Goal: Information Seeking & Learning: Understand process/instructions

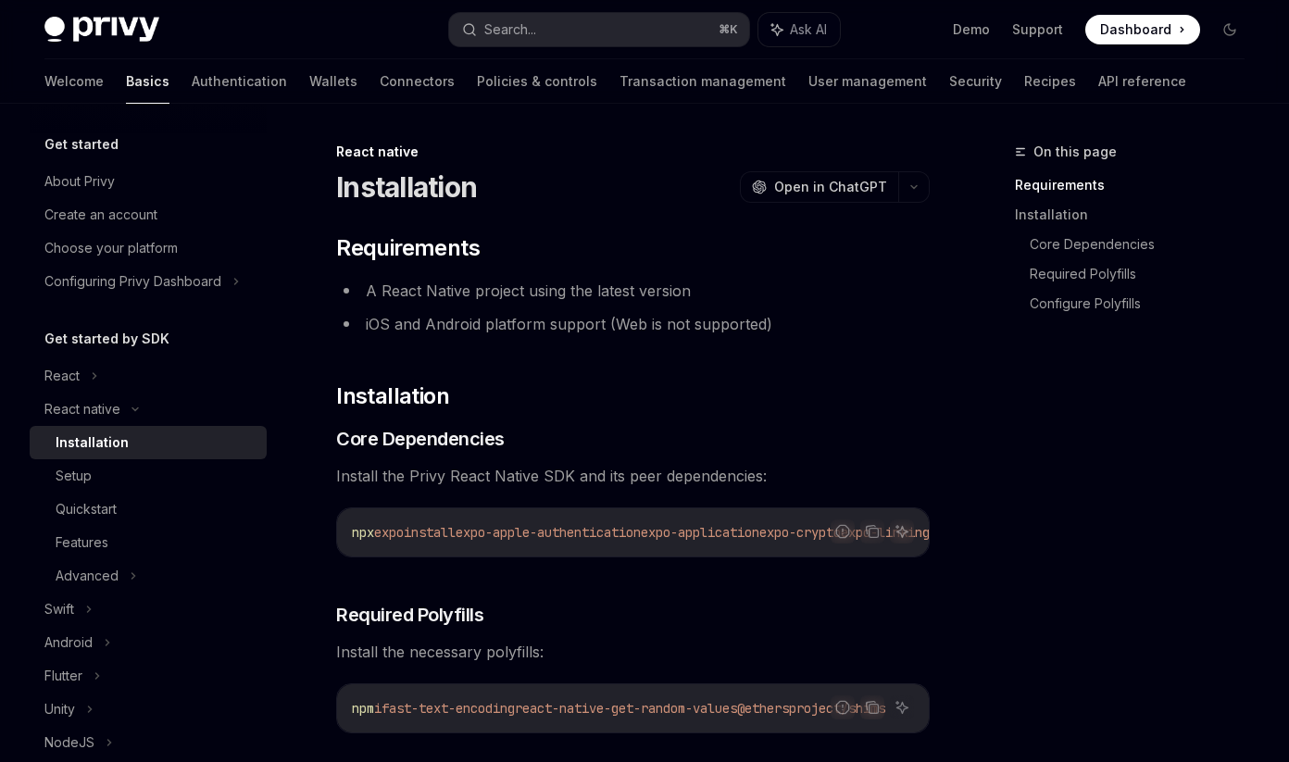
type textarea "*"
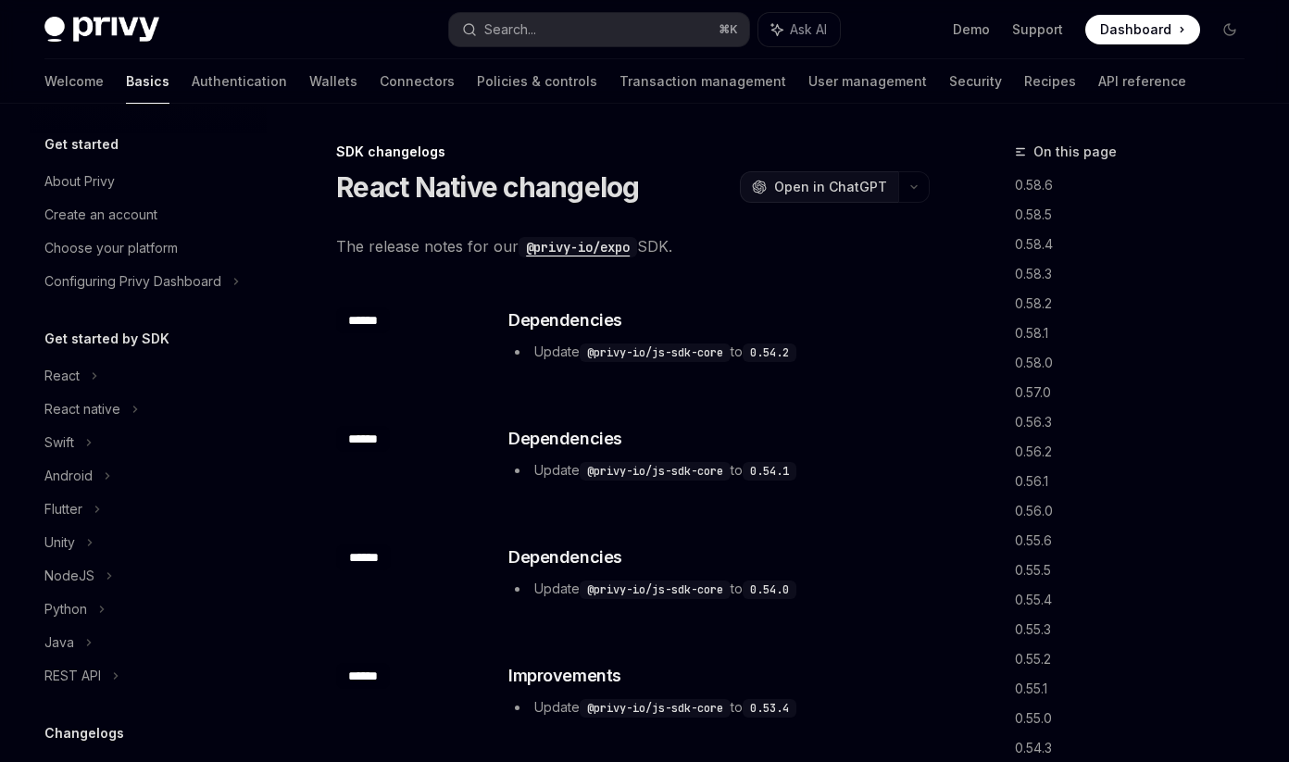
click at [882, 190] on span "Open in ChatGPT" at bounding box center [830, 187] width 113 height 19
type textarea "*"
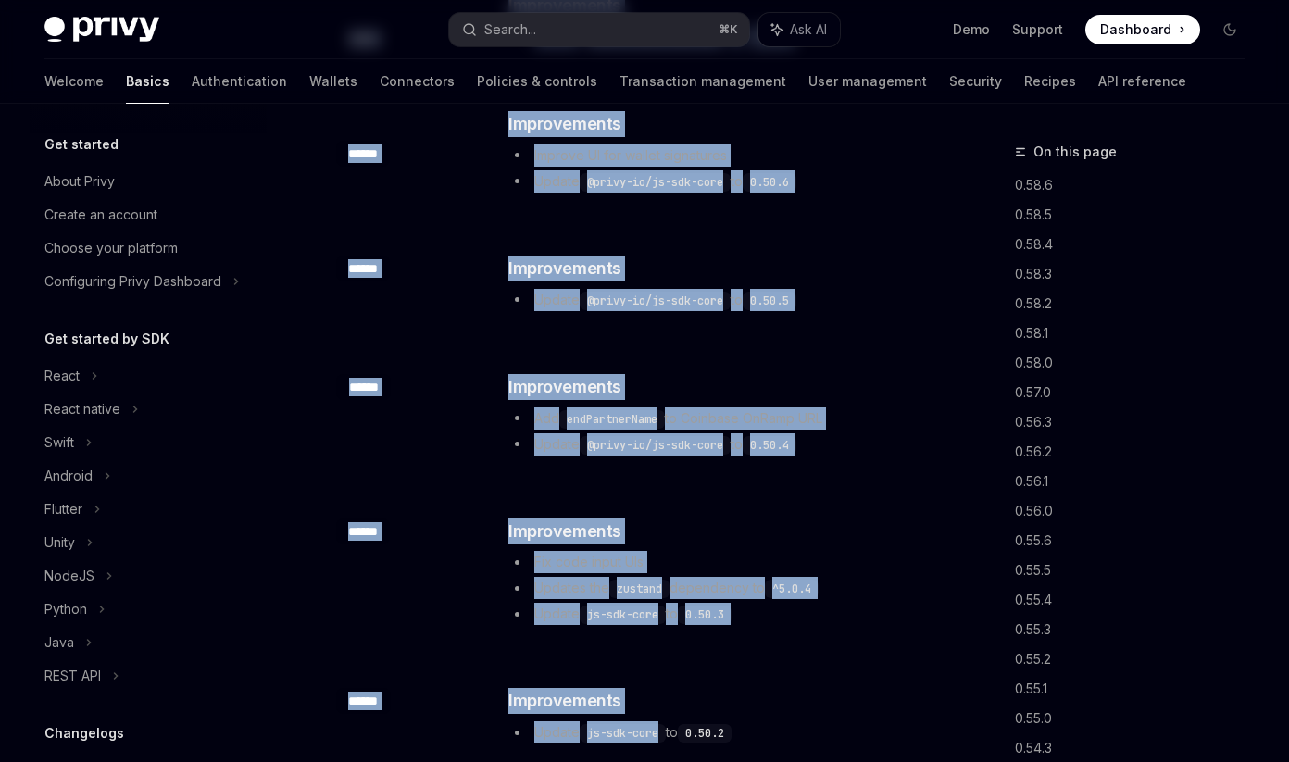
drag, startPoint x: 330, startPoint y: 150, endPoint x: 669, endPoint y: 824, distance: 754.9
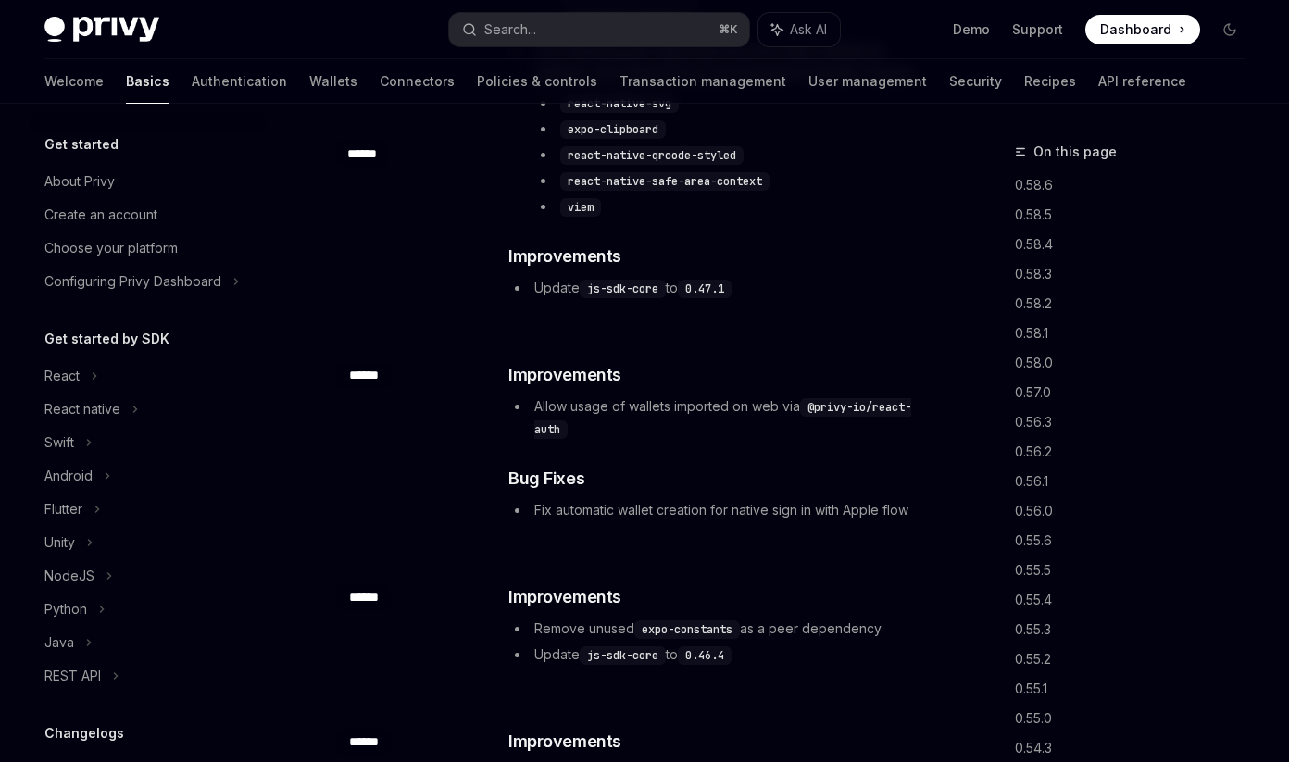
scroll to position [6829, 0]
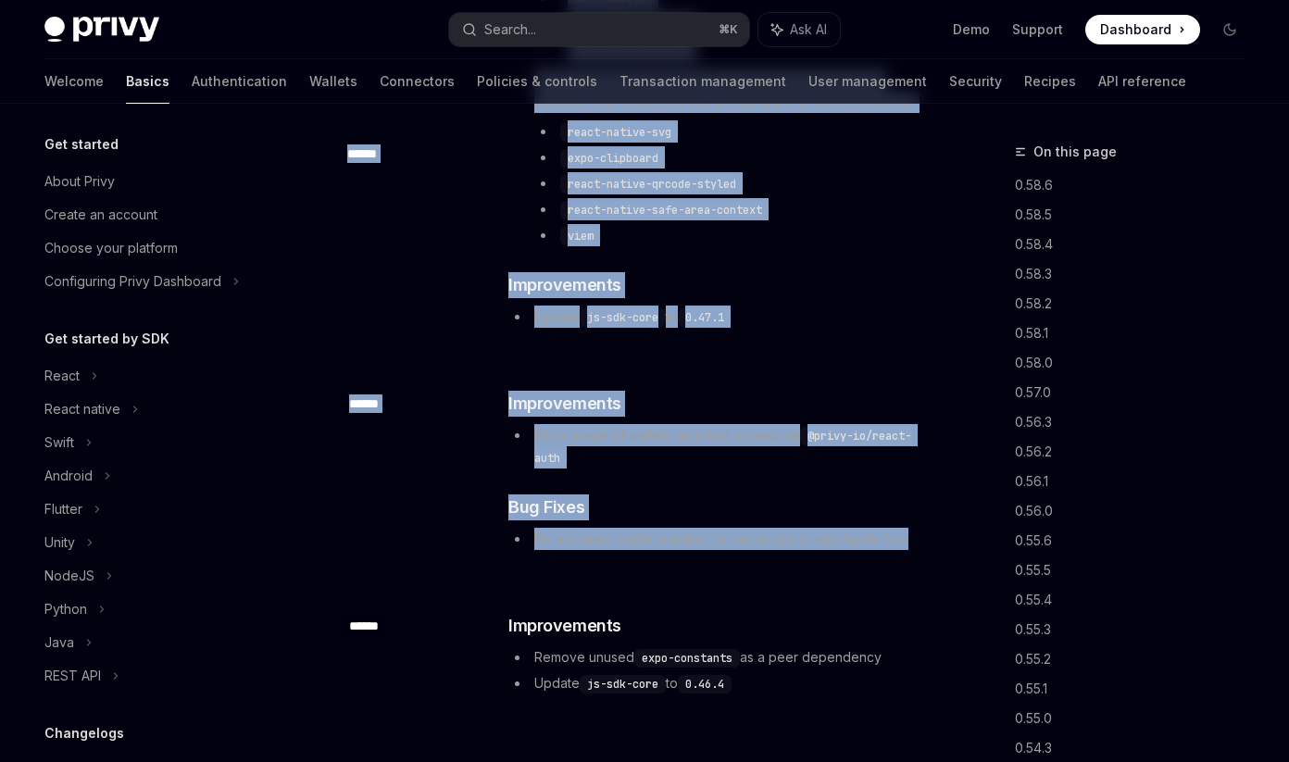
copy div "LOR ipsumdolor Sitam Consec adipiscin ElitSE Doei te InciDID UtlaBO Etdo ma Ali…"
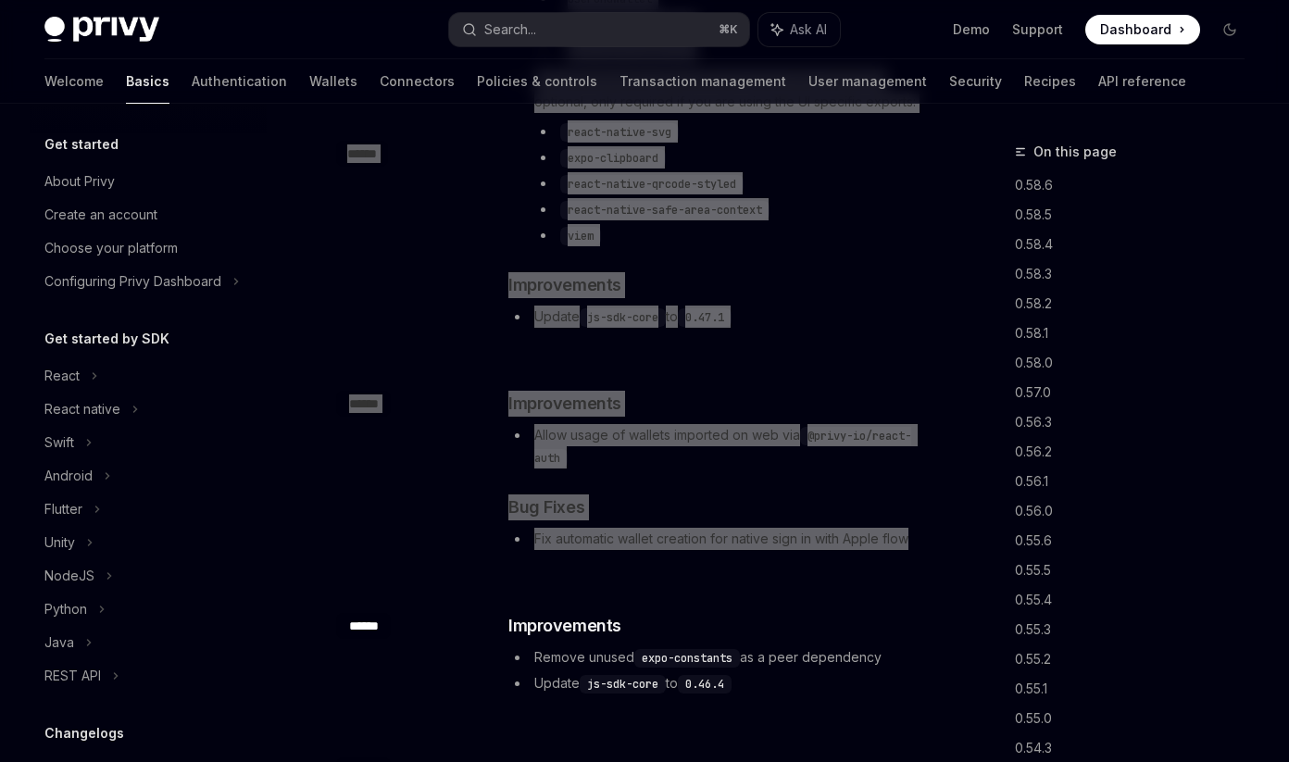
type textarea "*"
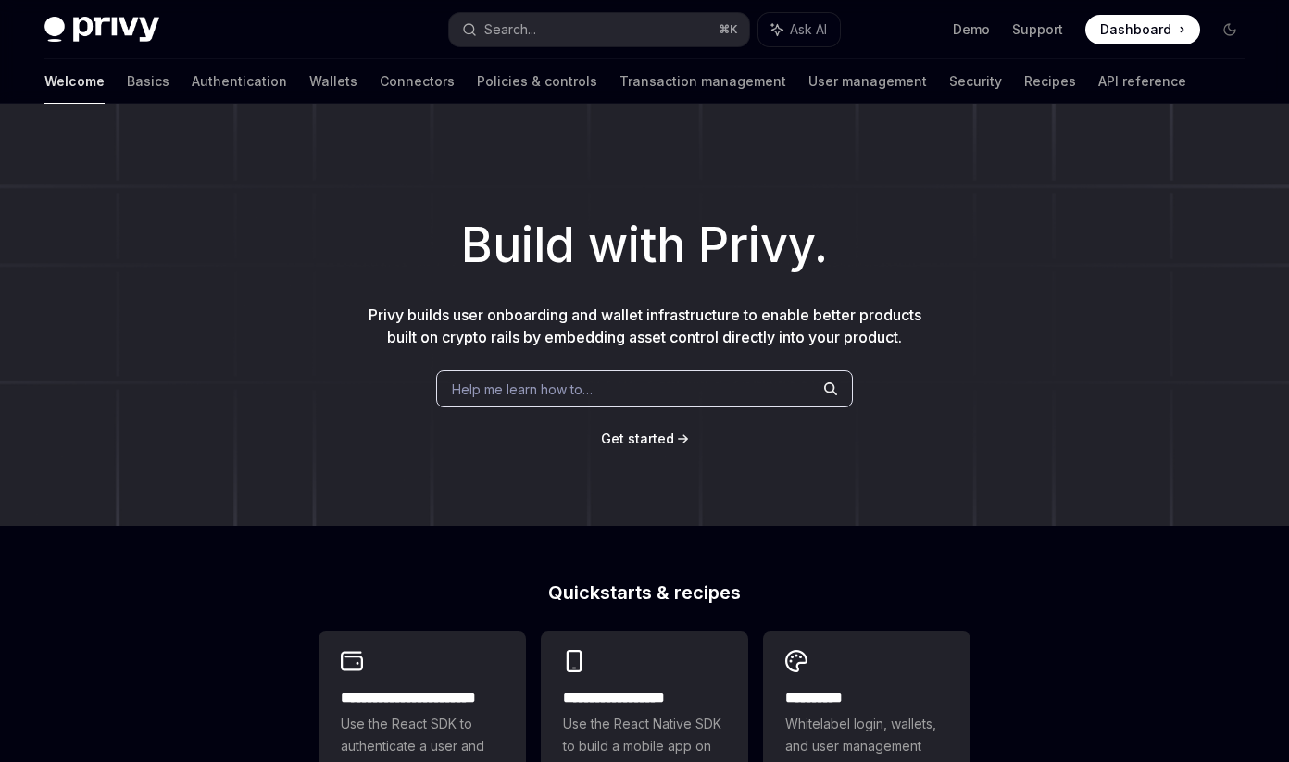
click at [392, 143] on div "Build with Privy. Privy builds user onboarding and wallet infrastructure to ena…" at bounding box center [644, 315] width 1289 height 422
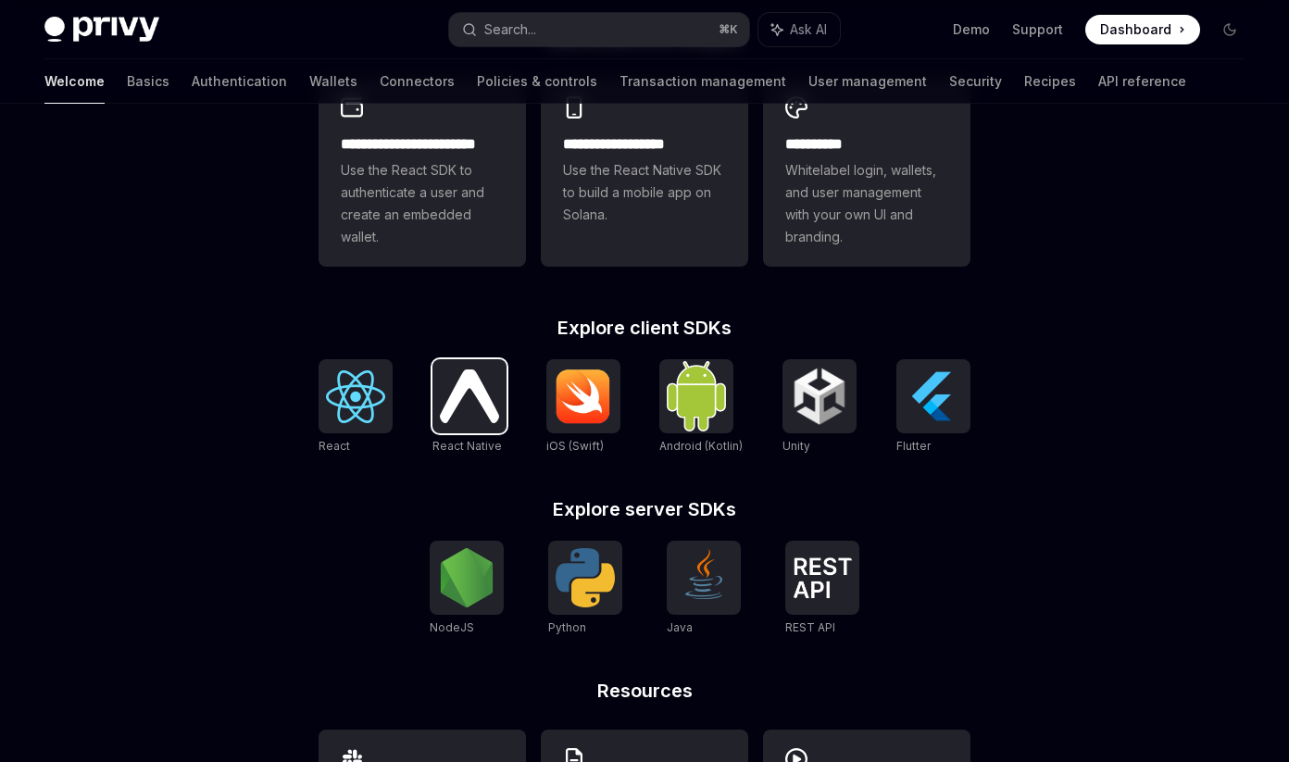
click at [446, 407] on img at bounding box center [469, 395] width 59 height 53
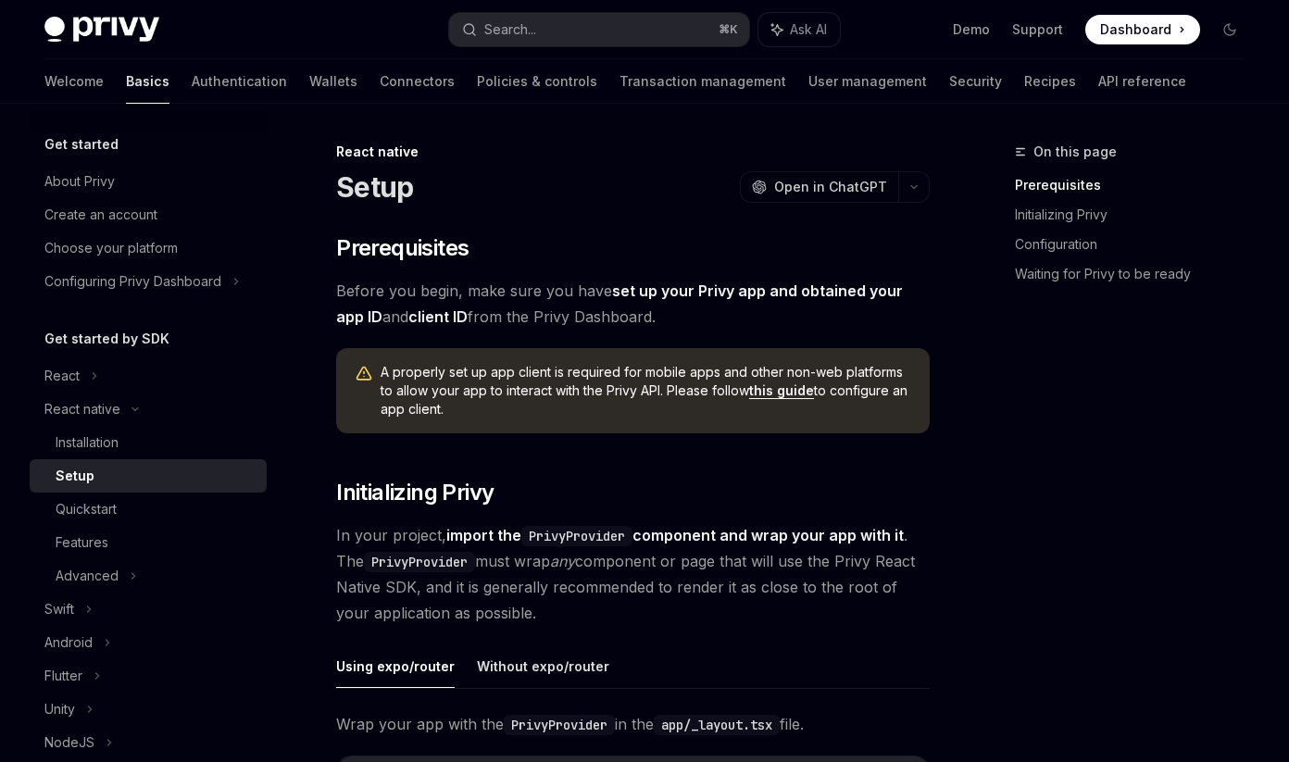
scroll to position [694, 0]
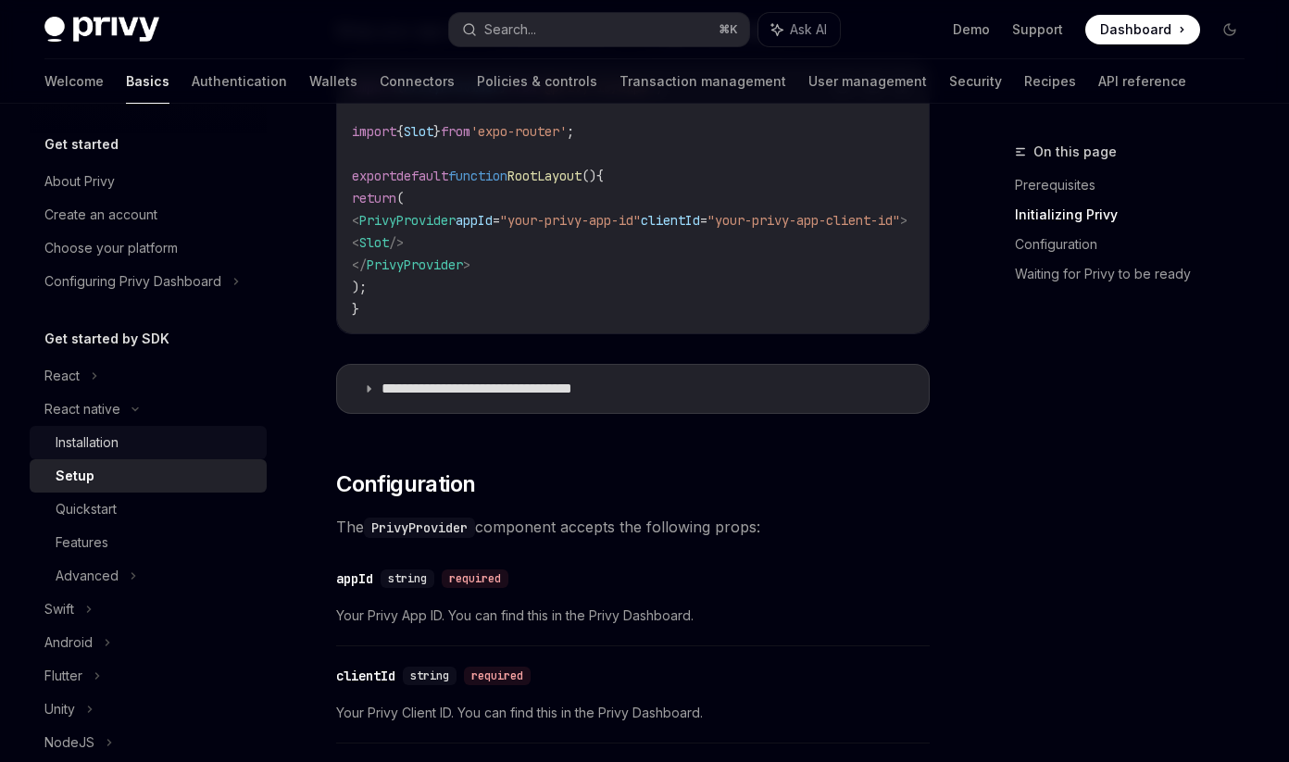
click at [138, 445] on div "Installation" at bounding box center [156, 442] width 200 height 22
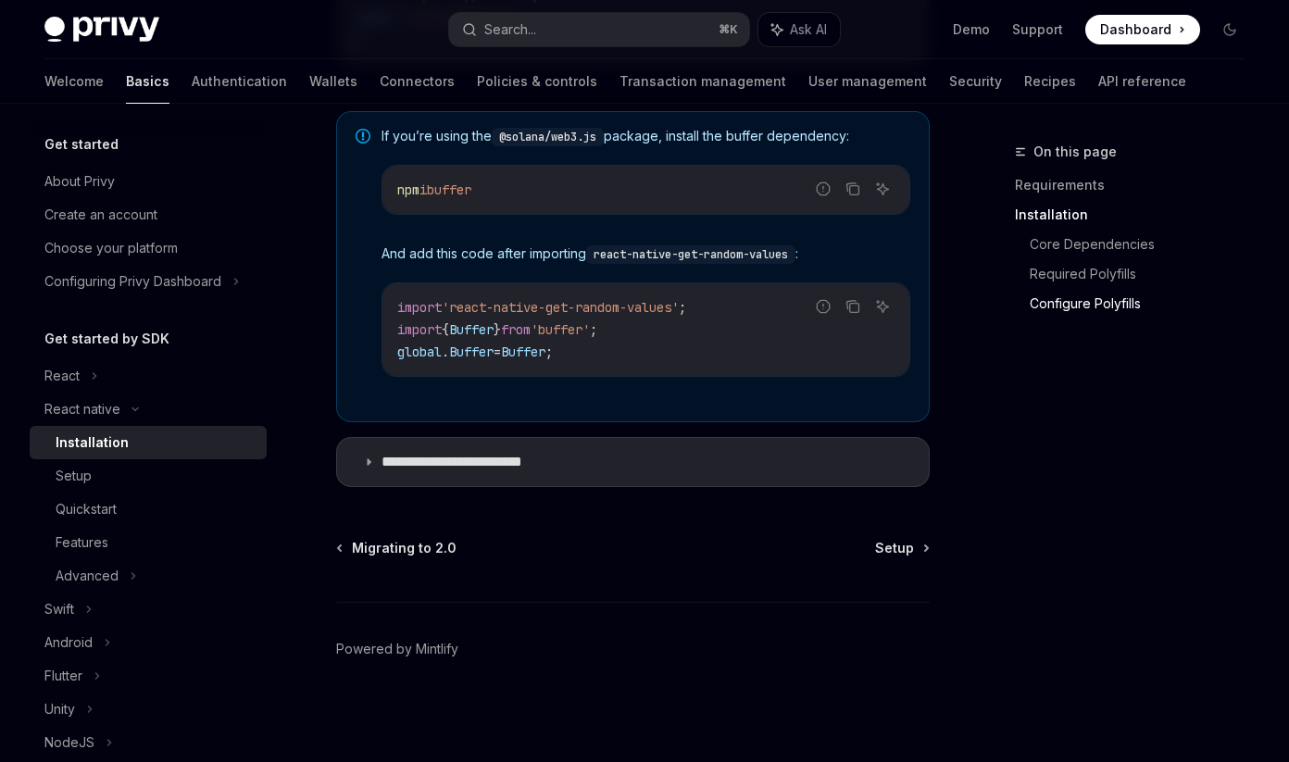
scroll to position [1428, 0]
click at [407, 471] on summary "**********" at bounding box center [633, 462] width 592 height 48
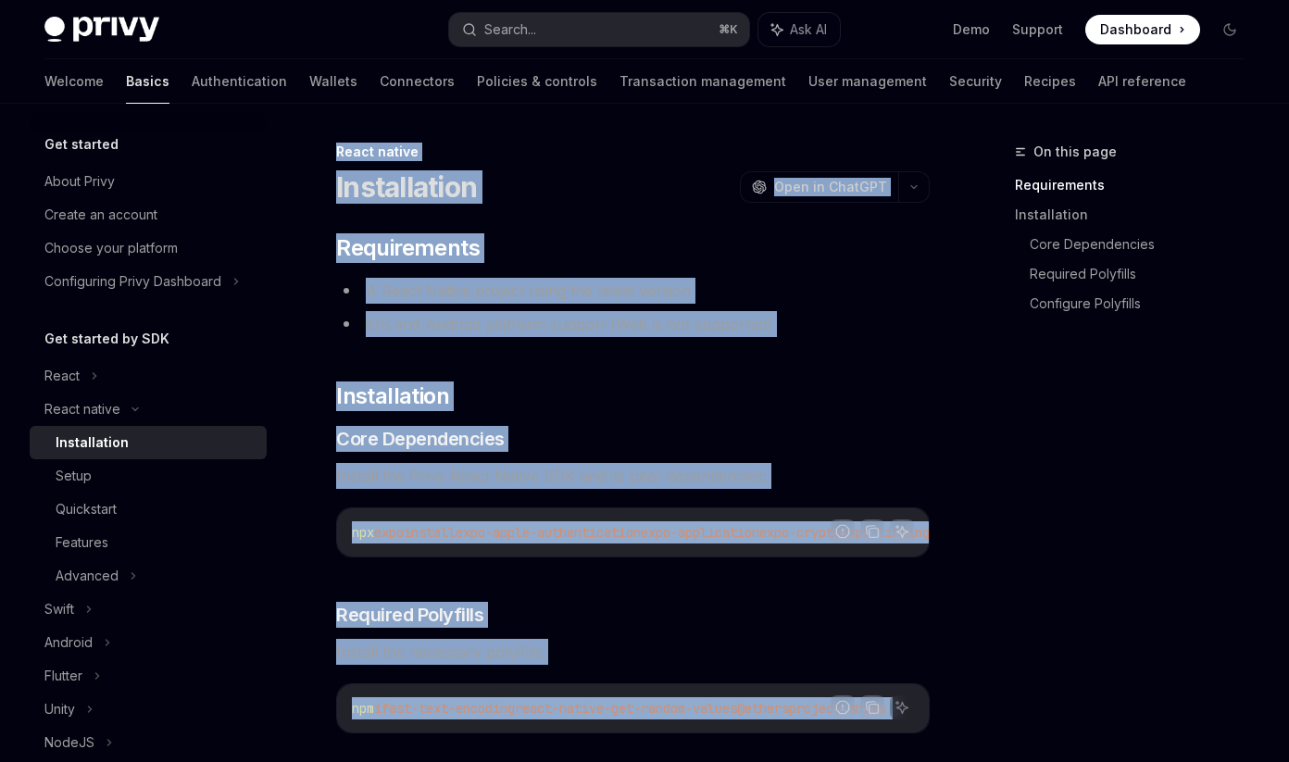
drag, startPoint x: 560, startPoint y: 408, endPoint x: 335, endPoint y: 155, distance: 339.1
copy div "React native Installation OpenAI Open in ChatGPT OpenAI Open in ChatGPT ​ Requi…"
click at [707, 317] on li "iOS and Android platform support (Web is not supported)" at bounding box center [633, 324] width 594 height 26
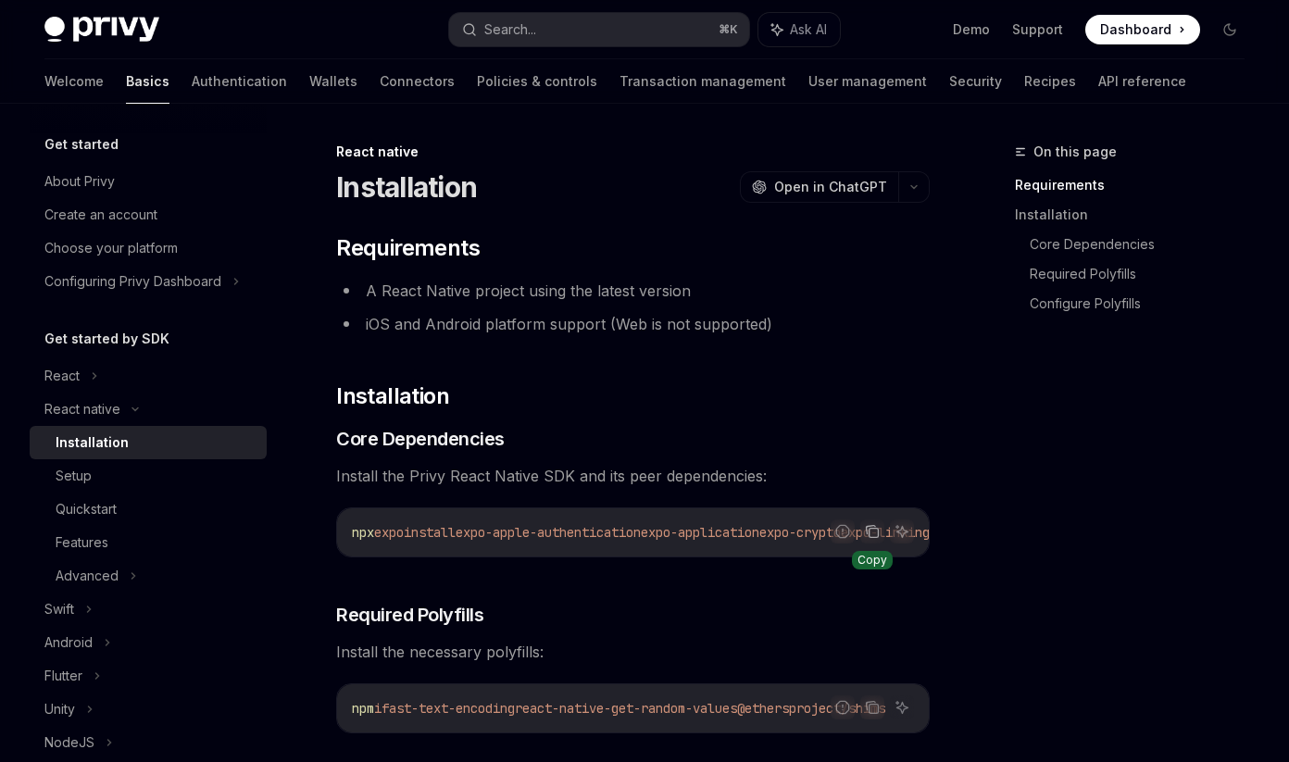
click at [877, 531] on icon "Copy the contents from the code block" at bounding box center [872, 531] width 15 height 15
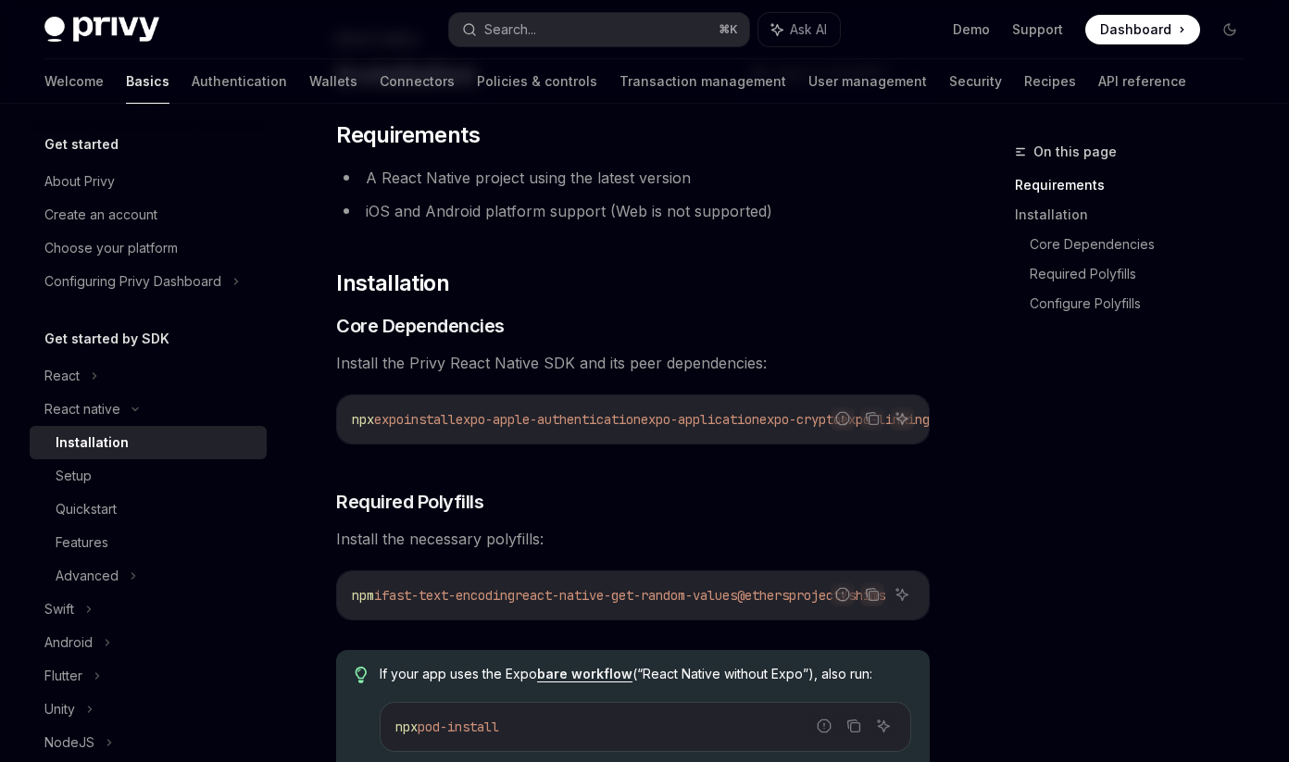
scroll to position [200, 0]
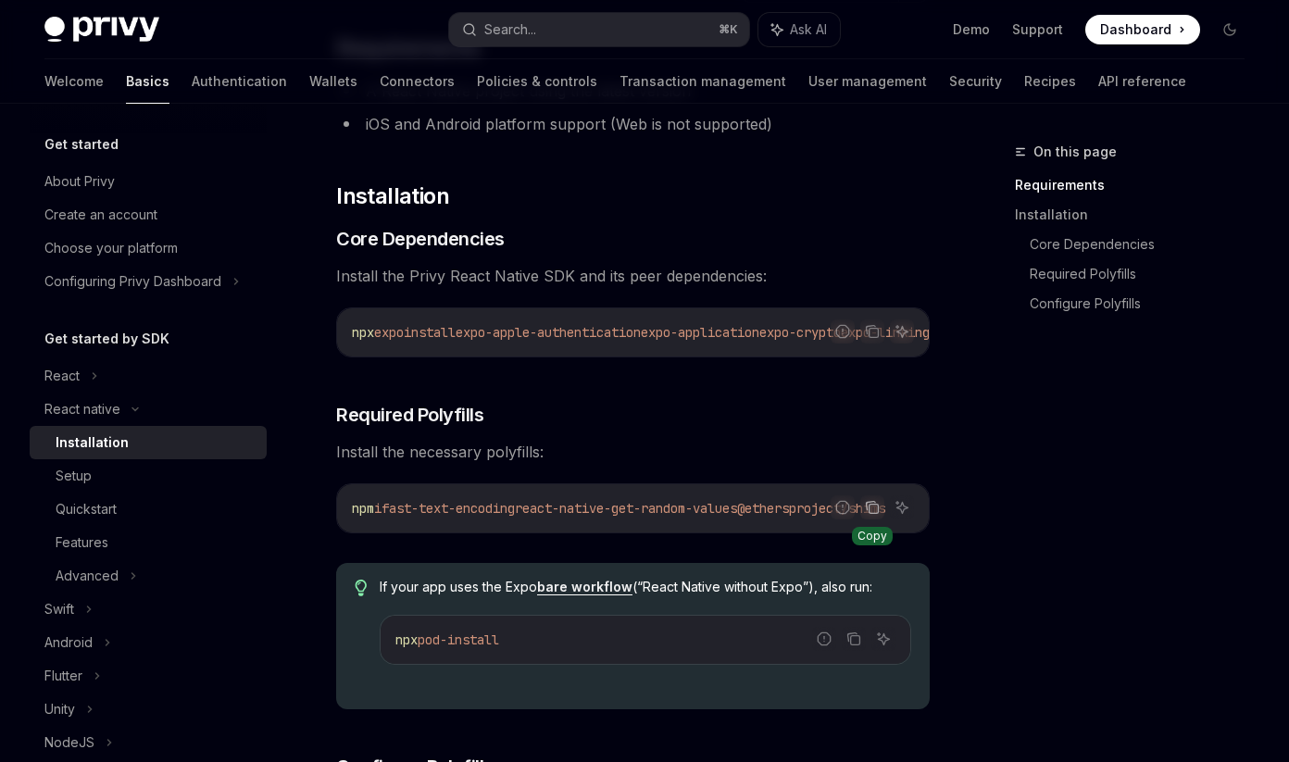
click at [881, 516] on button "Copy the contents from the code block" at bounding box center [872, 507] width 24 height 24
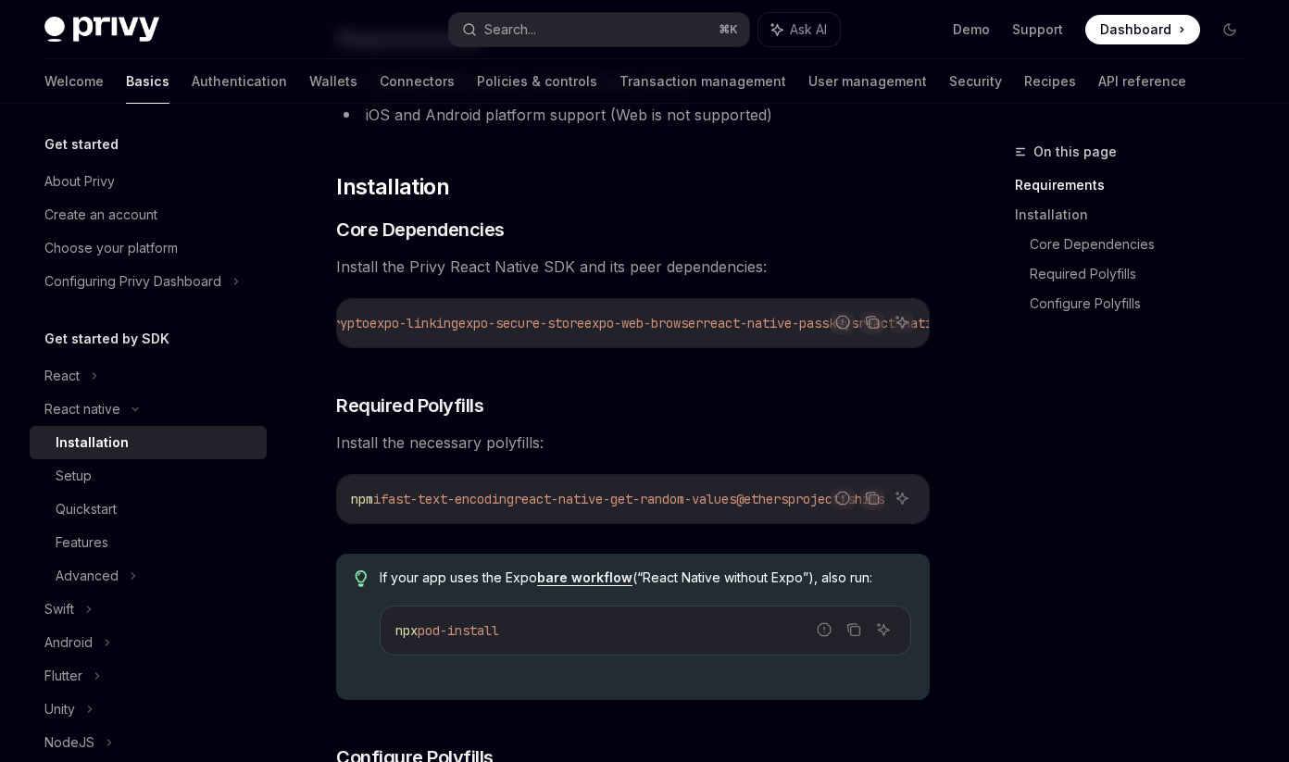
scroll to position [0, 0]
click at [868, 325] on icon "Copy the contents from the code block" at bounding box center [872, 322] width 15 height 15
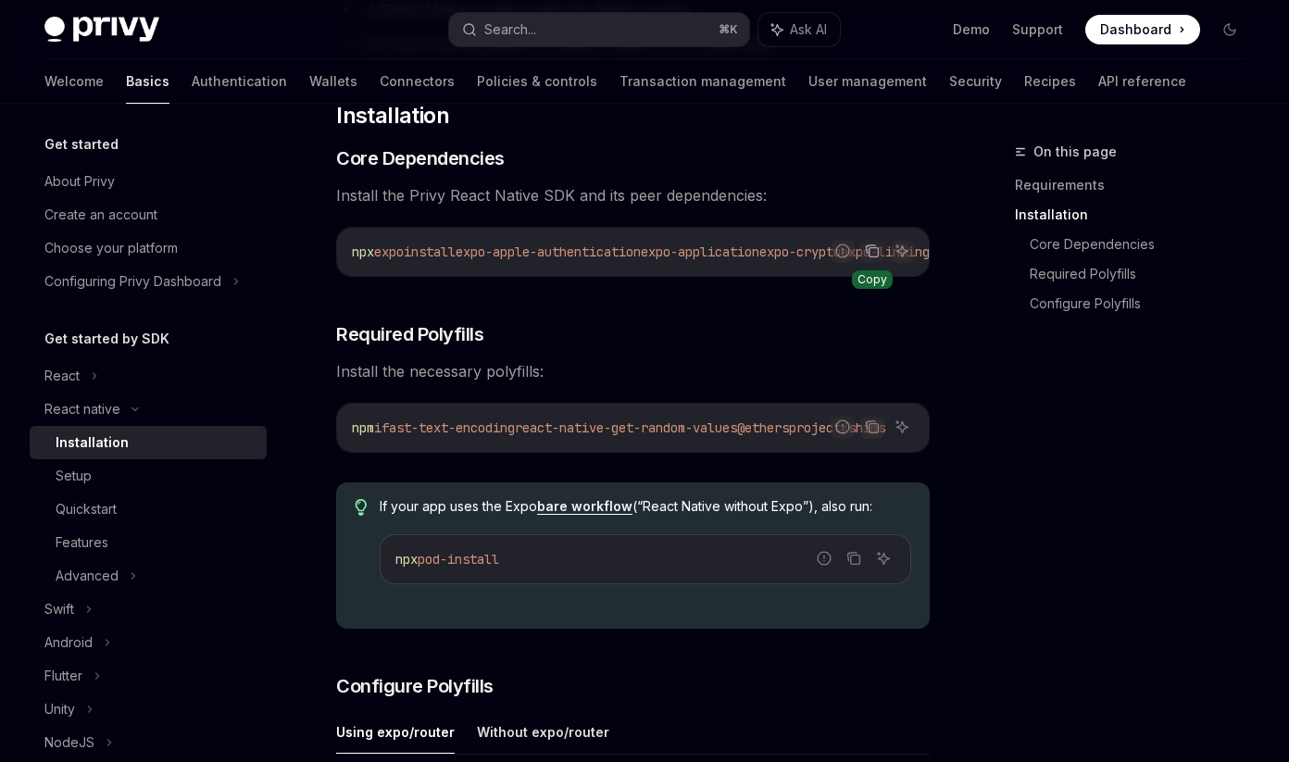
click at [880, 256] on button "Copy the contents from the code block" at bounding box center [872, 251] width 24 height 24
click at [874, 433] on icon "Copy the contents from the code block" at bounding box center [873, 428] width 9 height 9
click at [874, 439] on button "Copy the contents from the code block" at bounding box center [872, 427] width 24 height 24
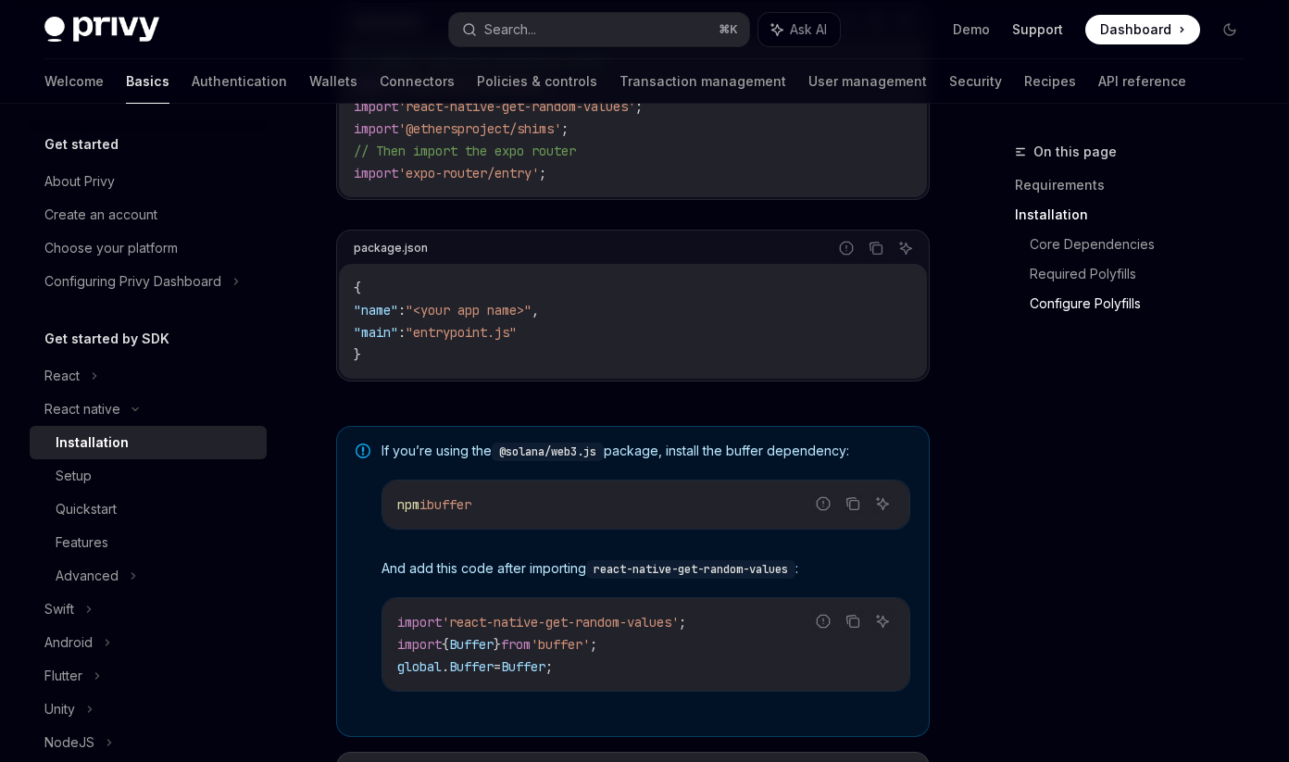
scroll to position [808, 0]
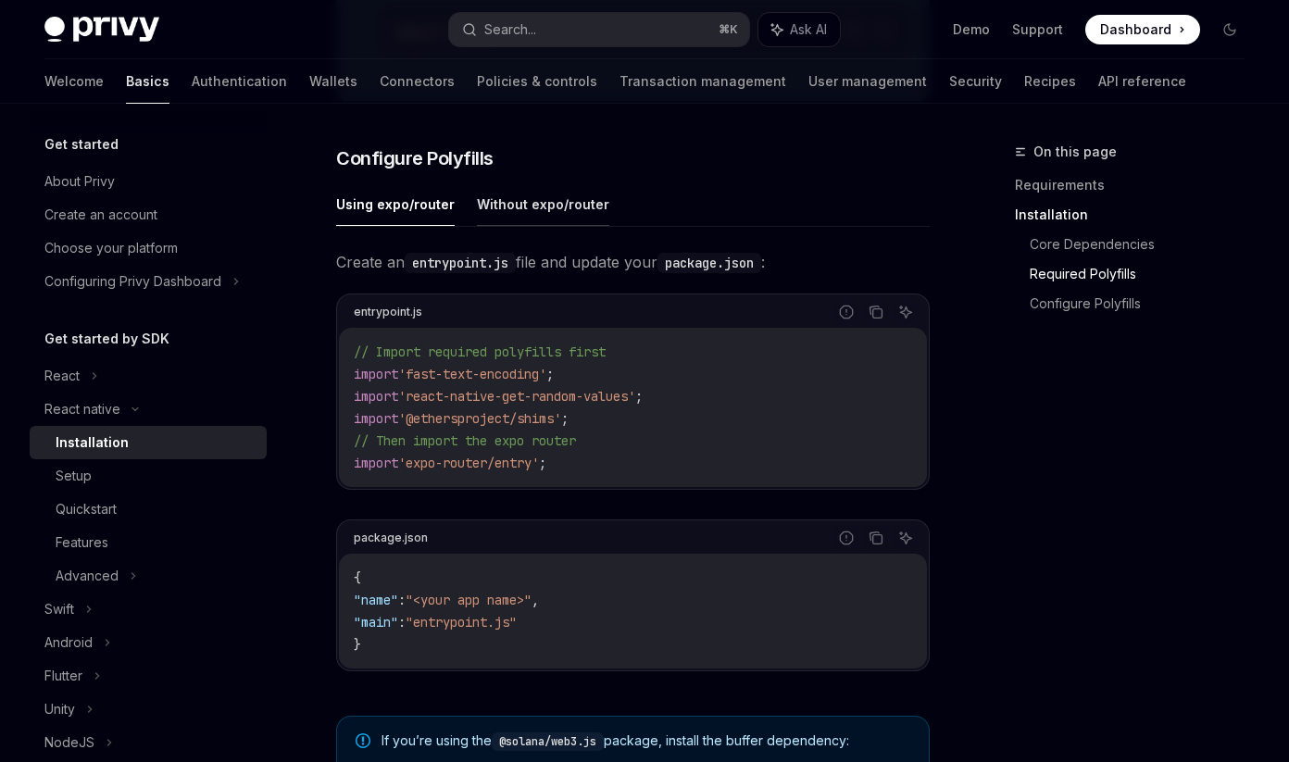
click at [508, 216] on button "Without expo/router" at bounding box center [543, 204] width 132 height 44
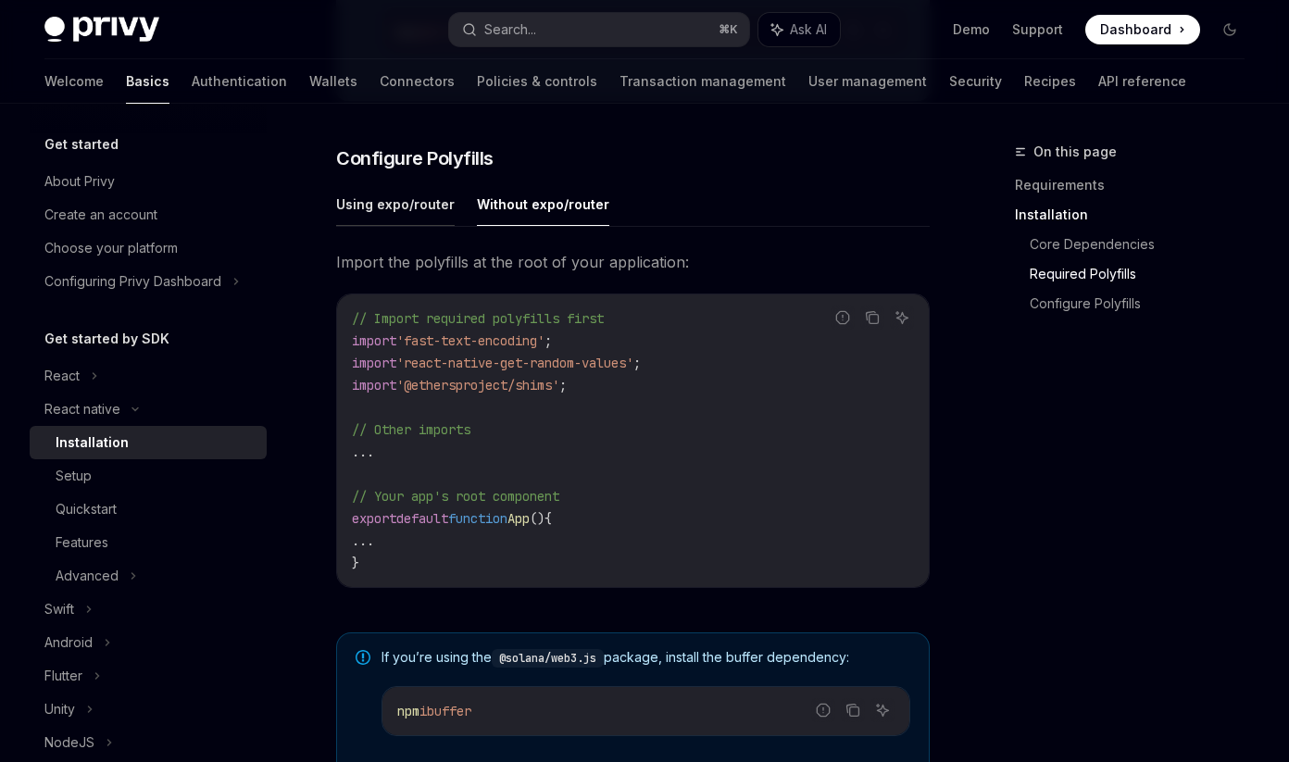
click at [431, 221] on button "Using expo/router" at bounding box center [395, 204] width 119 height 44
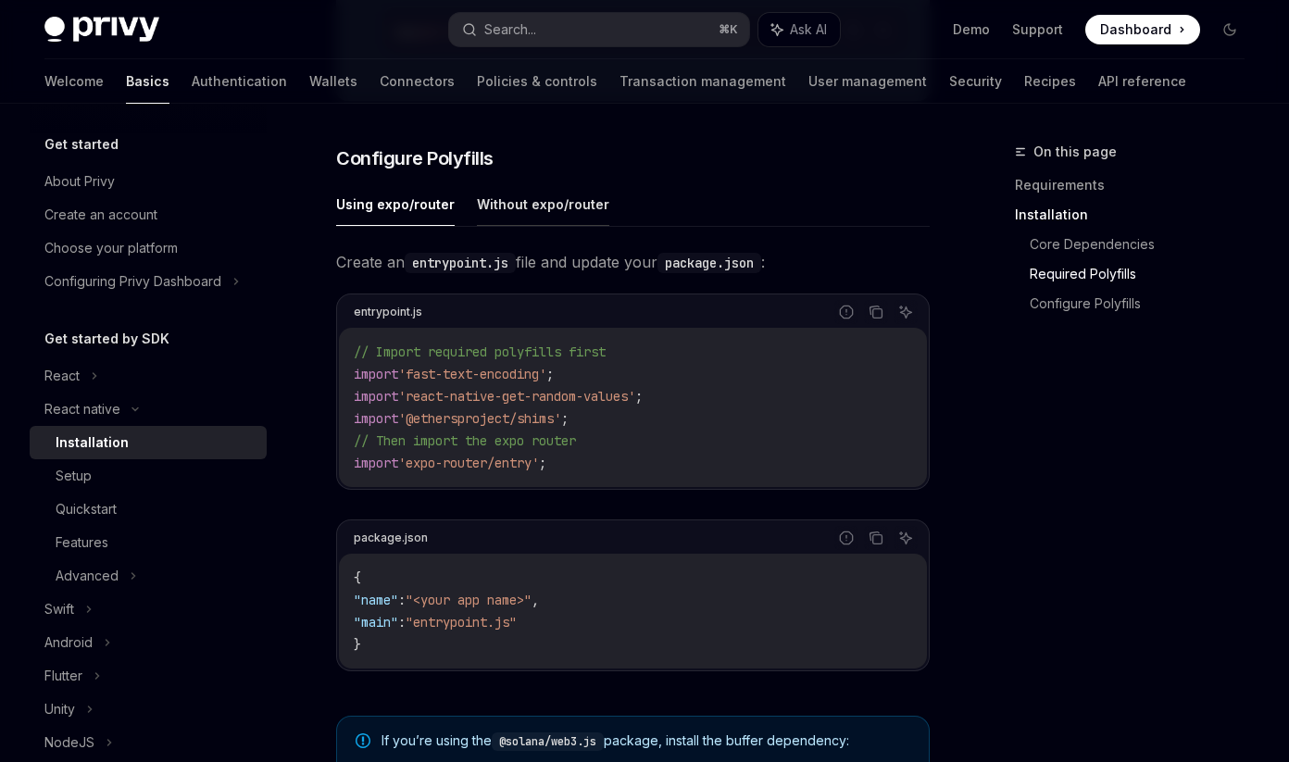
click at [504, 216] on button "Without expo/router" at bounding box center [543, 204] width 132 height 44
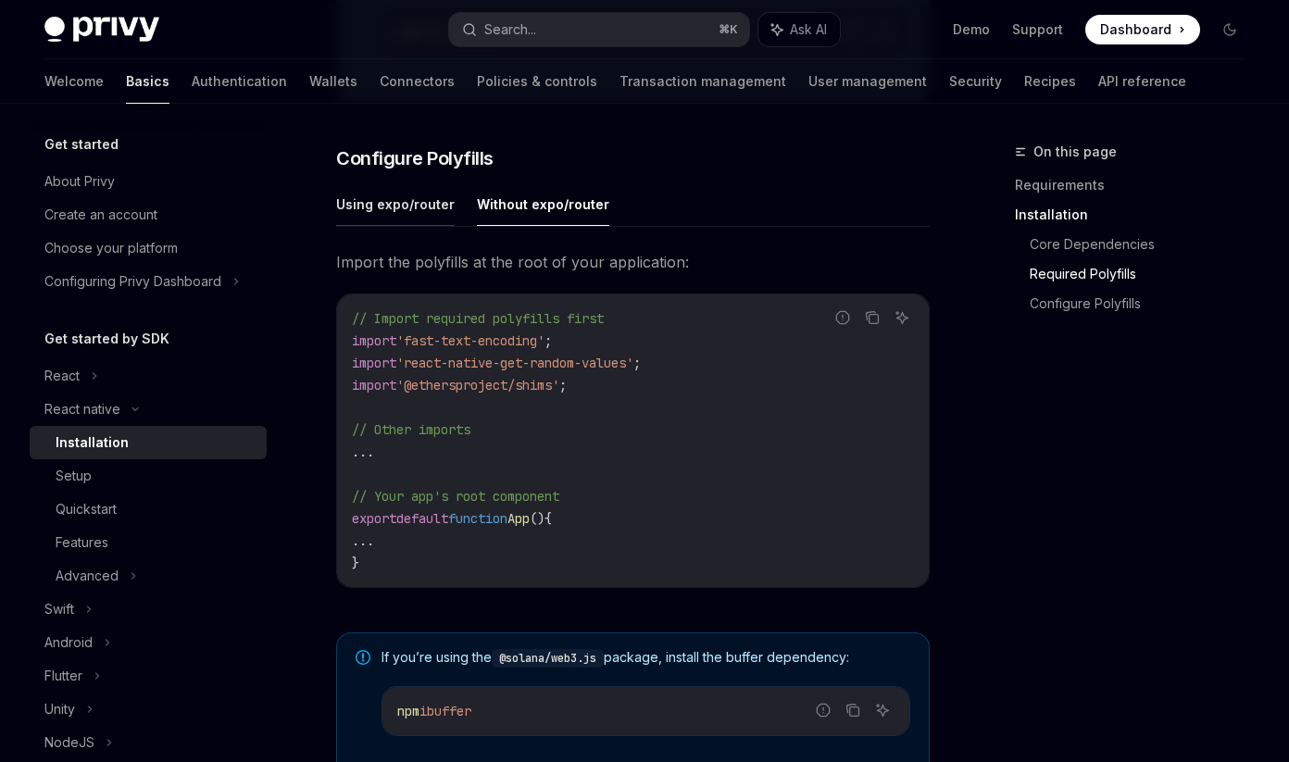
click at [424, 219] on button "Using expo/router" at bounding box center [395, 204] width 119 height 44
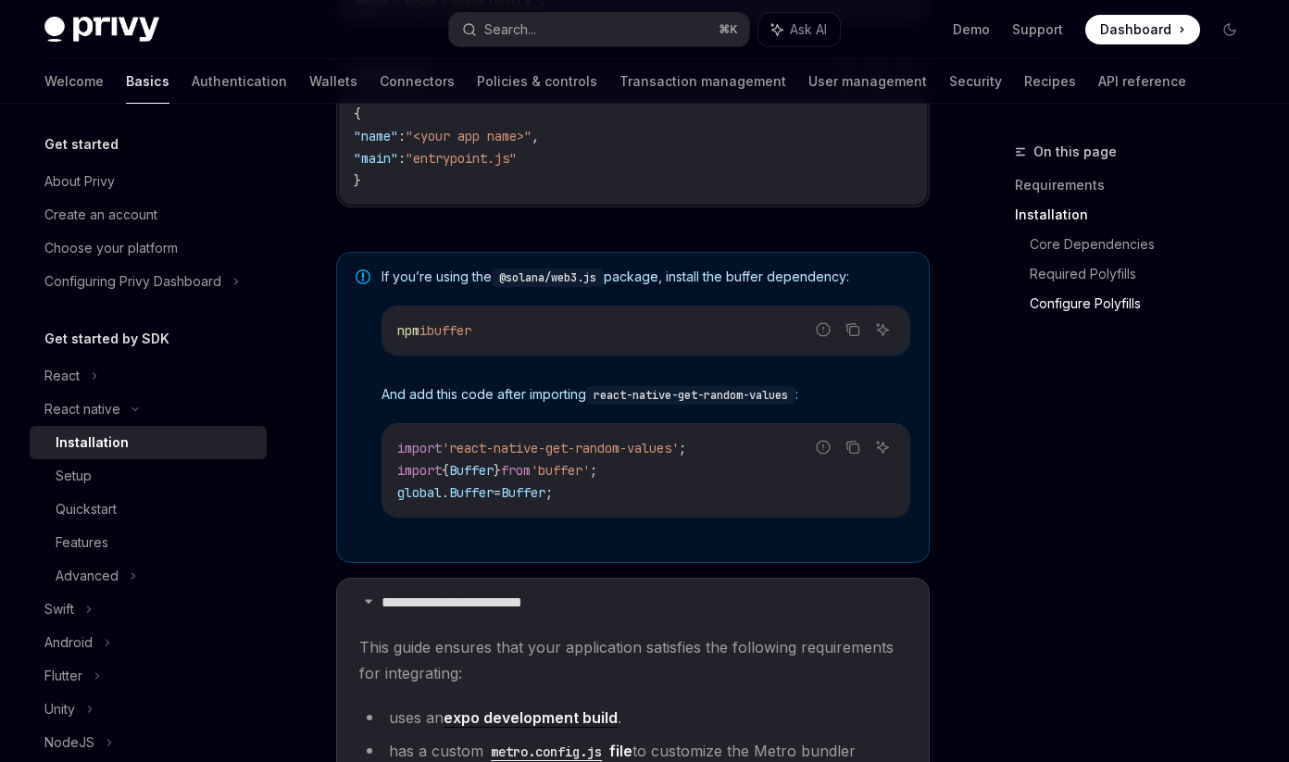
scroll to position [721, 0]
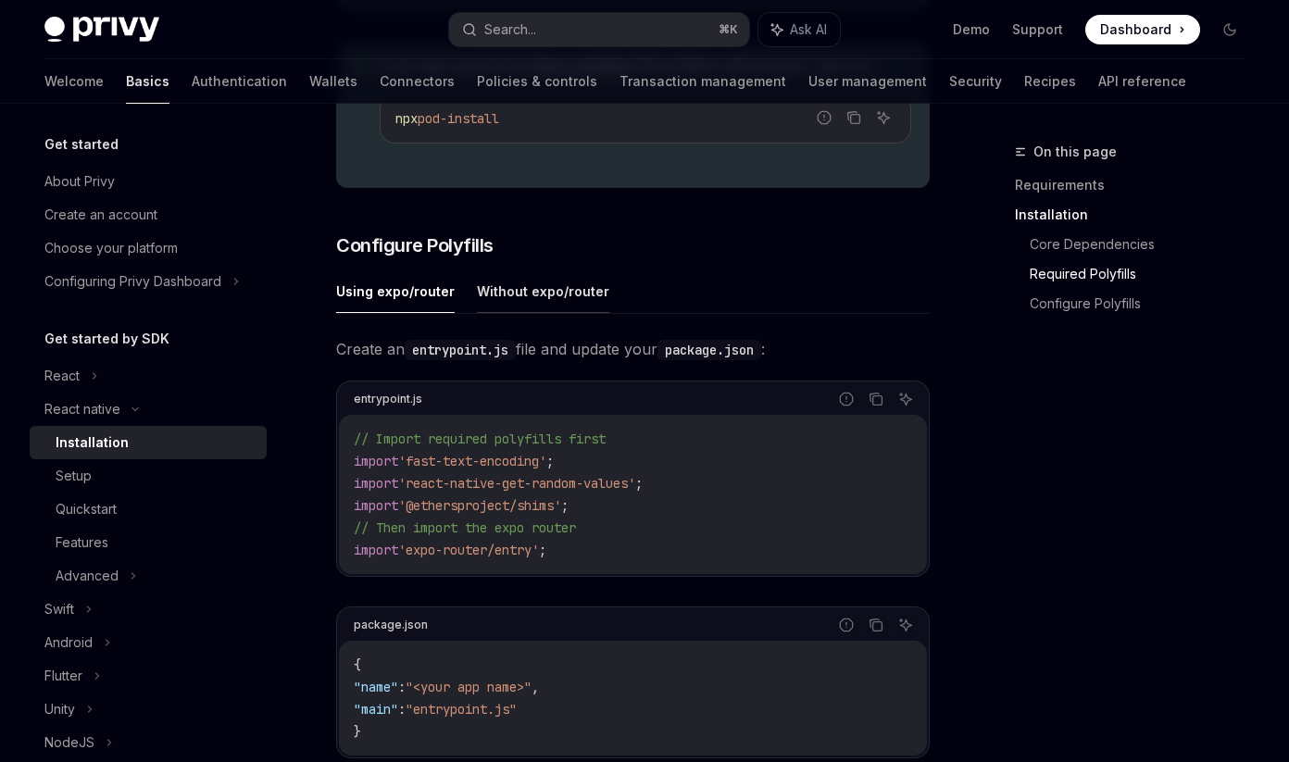
click at [490, 313] on button "Without expo/router" at bounding box center [543, 291] width 132 height 44
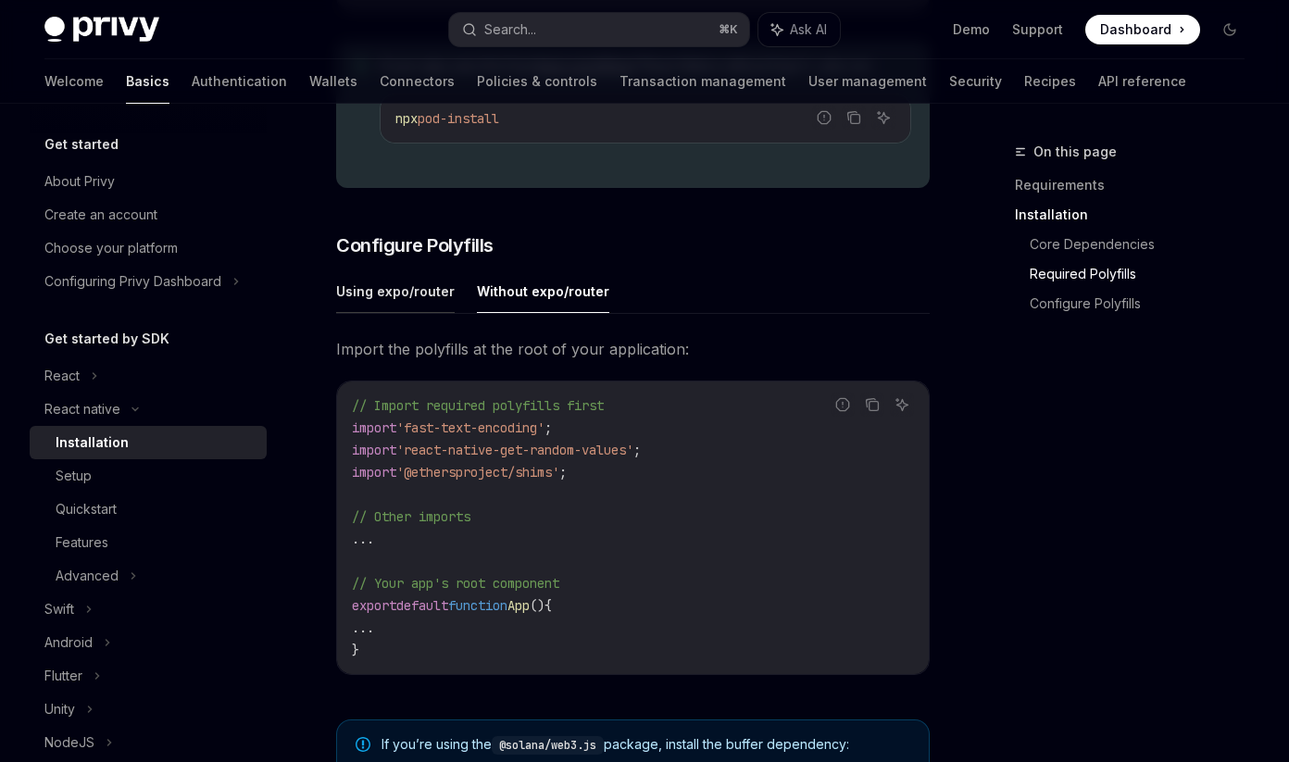
click at [406, 306] on button "Using expo/router" at bounding box center [395, 291] width 119 height 44
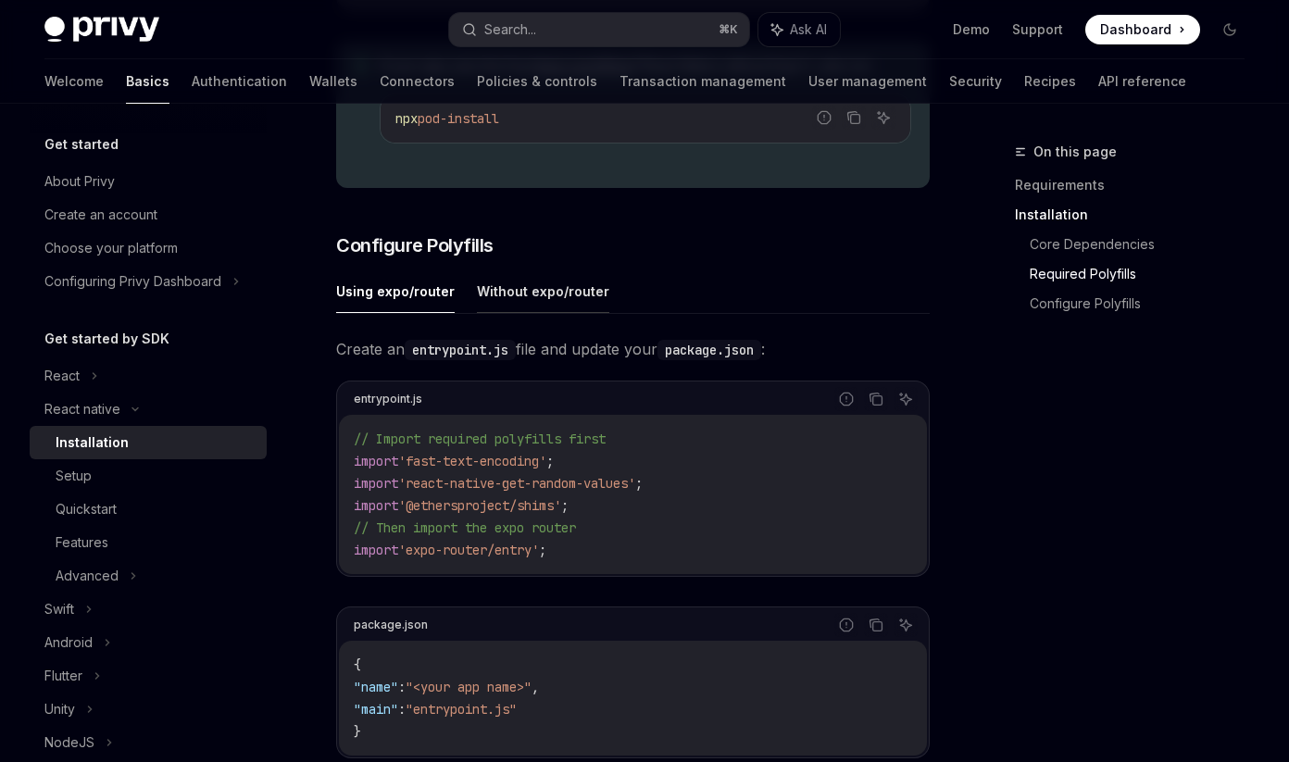
click at [568, 306] on button "Without expo/router" at bounding box center [543, 291] width 132 height 44
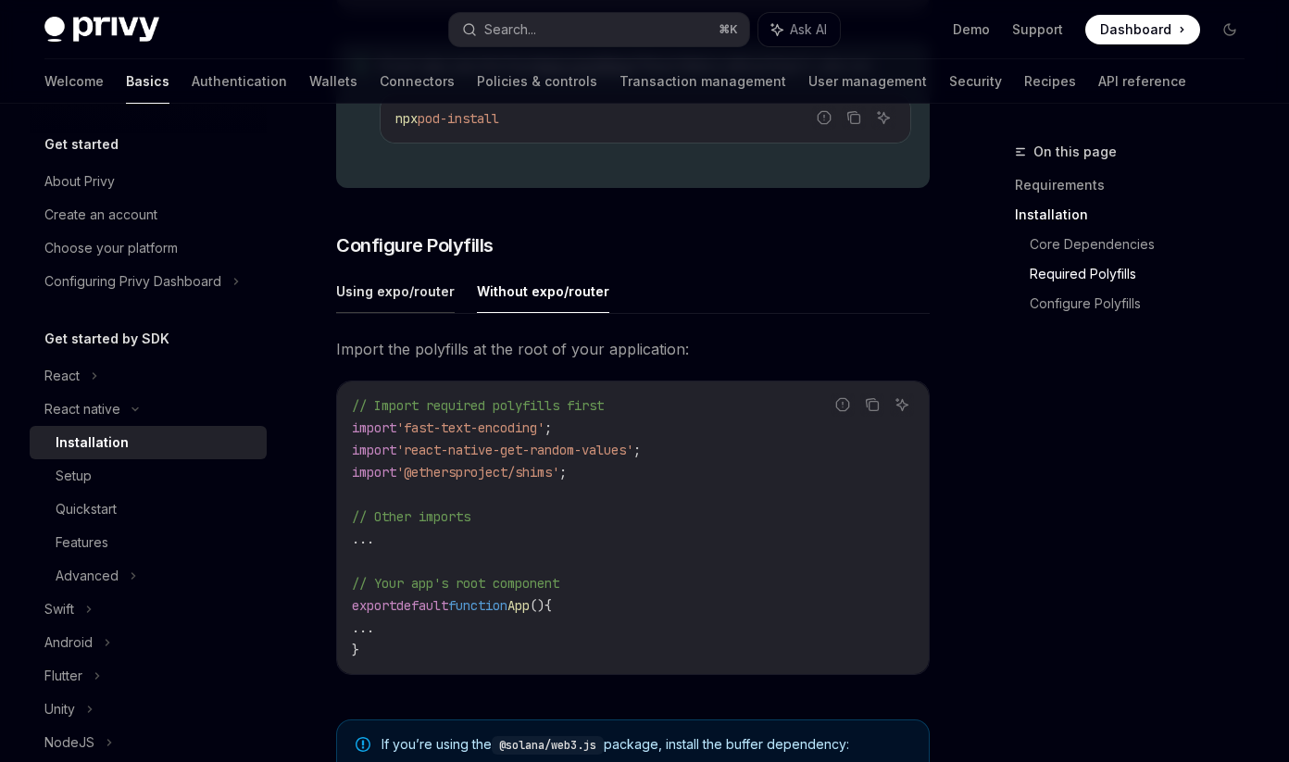
click at [408, 300] on button "Using expo/router" at bounding box center [395, 291] width 119 height 44
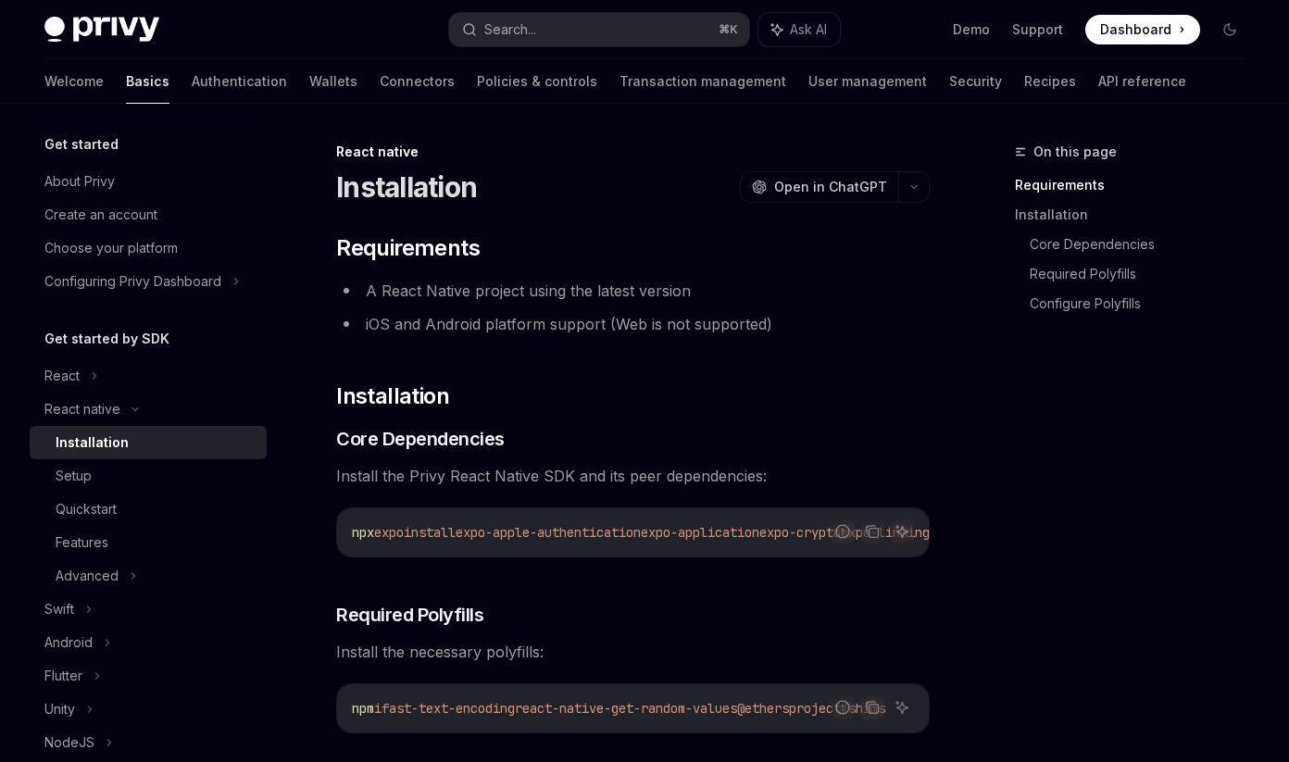
click at [351, 181] on h1 "Installation" at bounding box center [406, 186] width 141 height 33
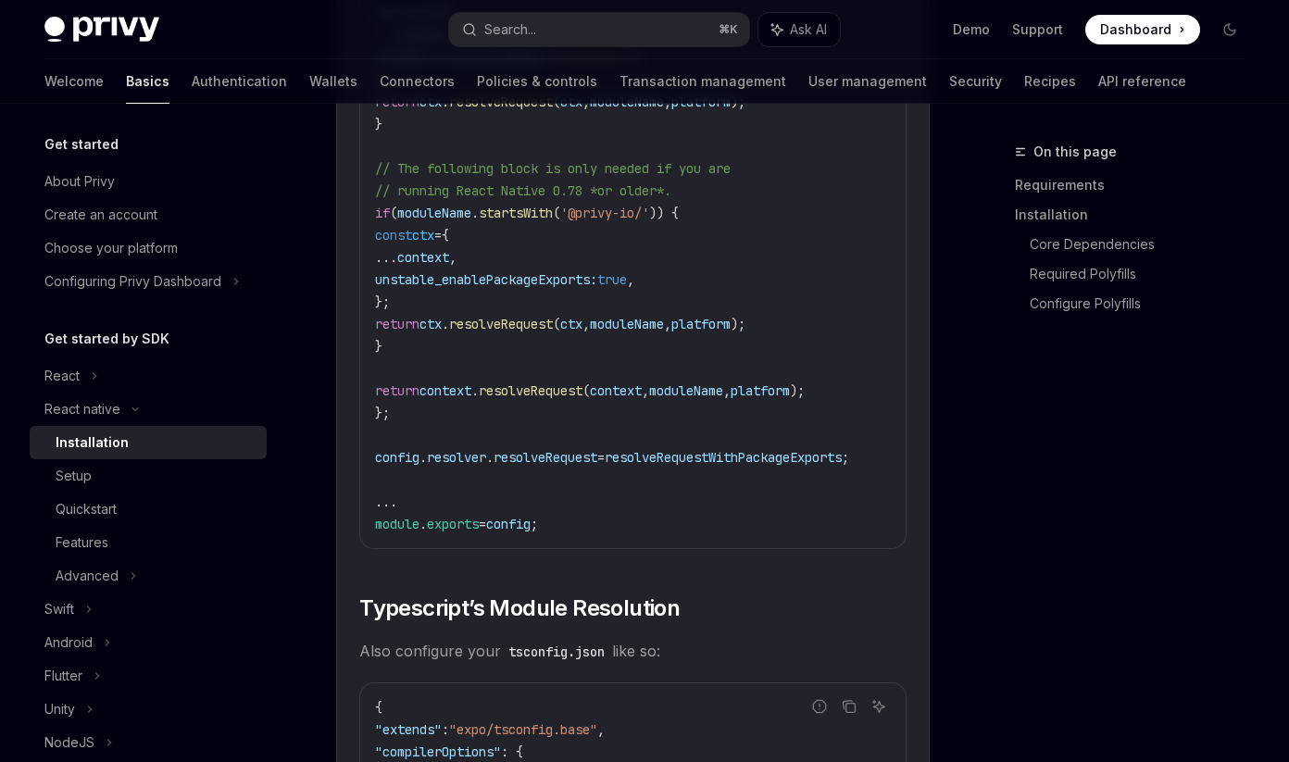
scroll to position [3463, 0]
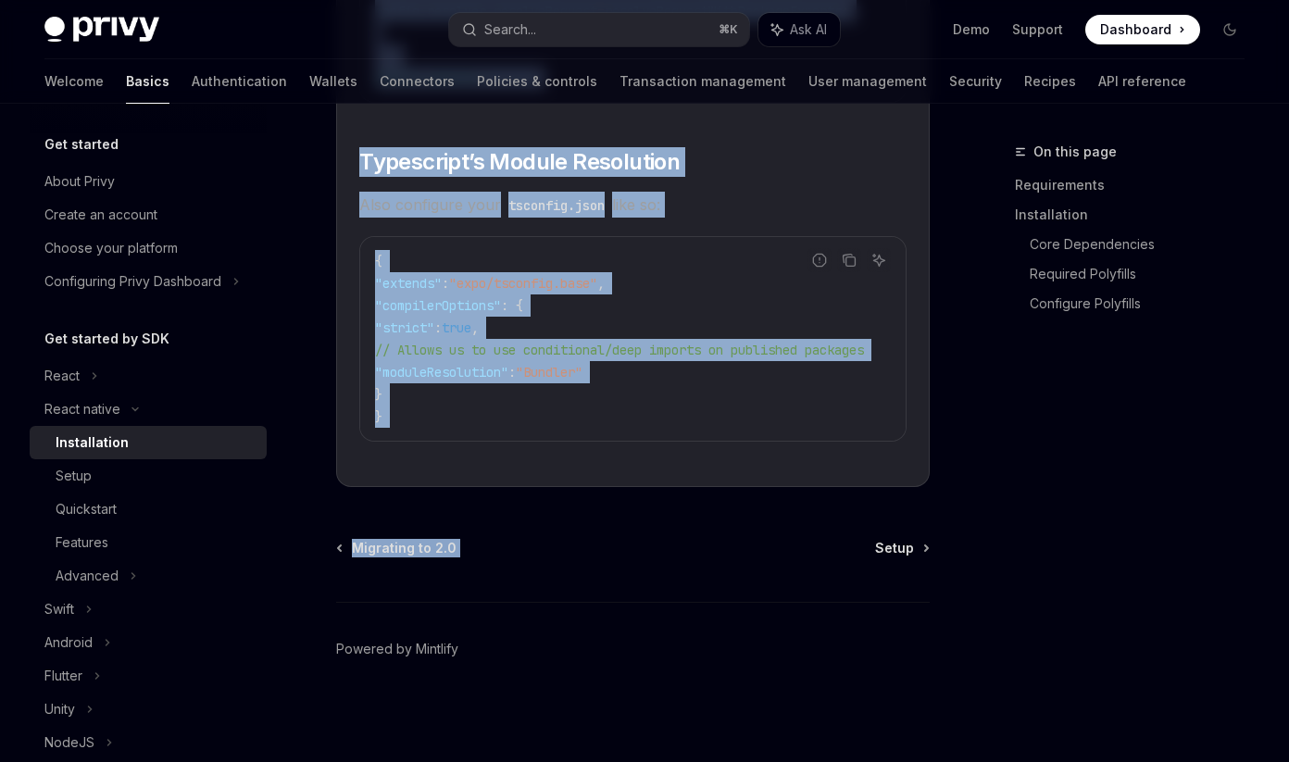
copy div "Installation OpenAI Open in ChatGPT OpenAI Open in ChatGPT ​ Requirements A Rea…"
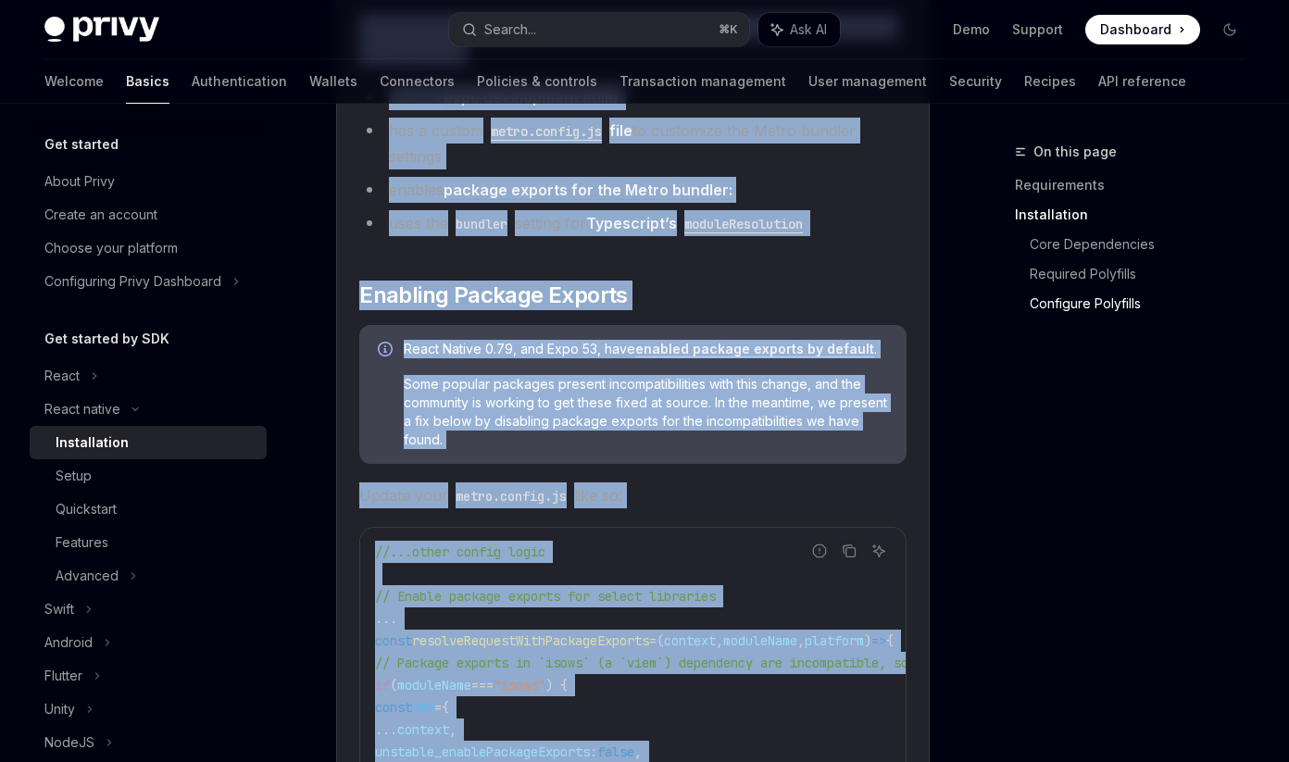
scroll to position [1765, 0]
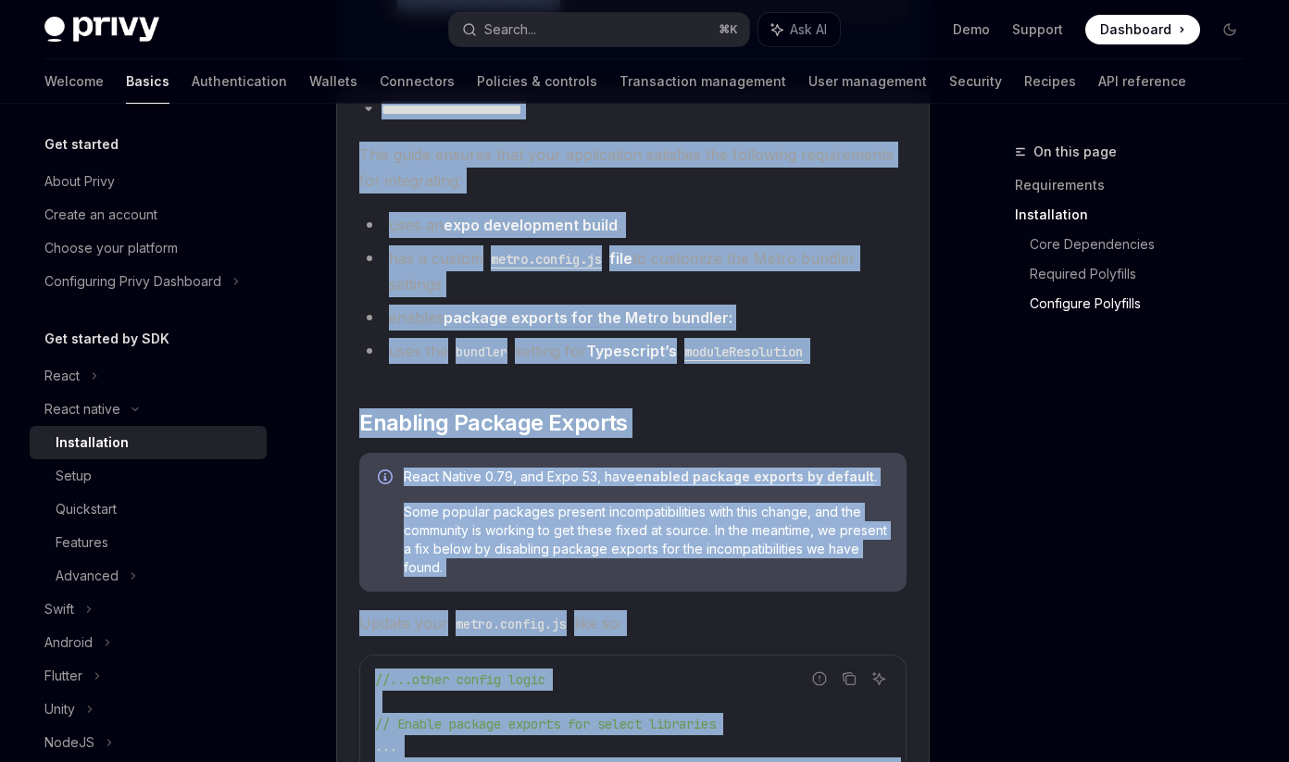
click at [725, 505] on div "React Native 0.79, and Expo 53, have enabled package exports by default . Some …" at bounding box center [646, 522] width 484 height 109
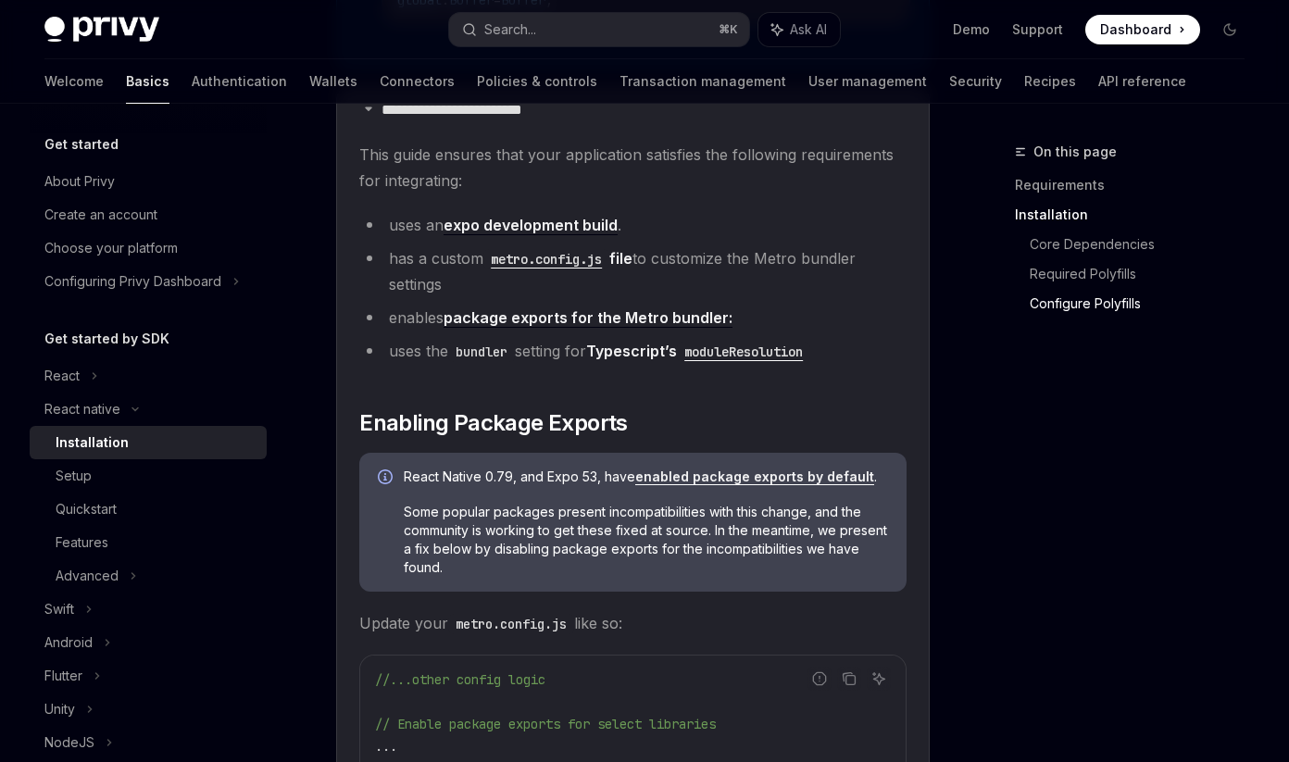
scroll to position [1507, 0]
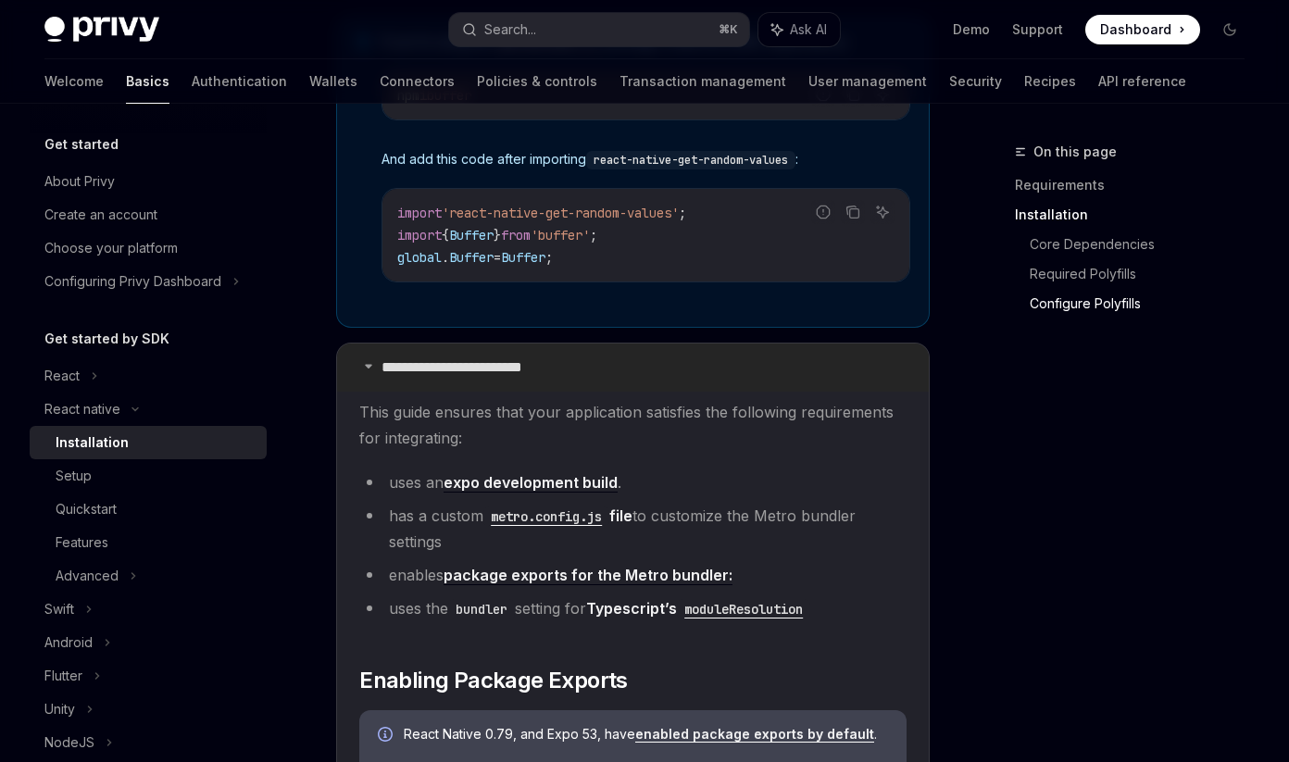
click at [374, 389] on summary "**********" at bounding box center [633, 368] width 592 height 48
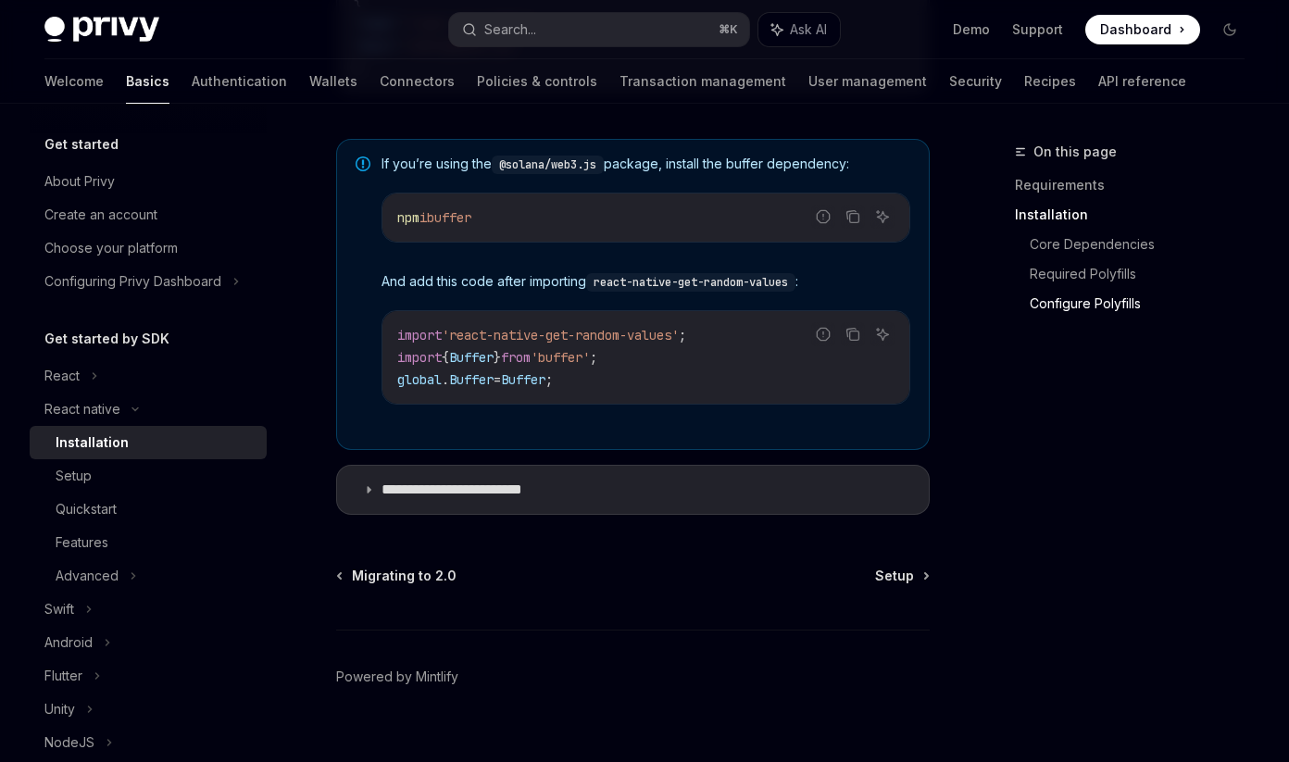
scroll to position [1428, 0]
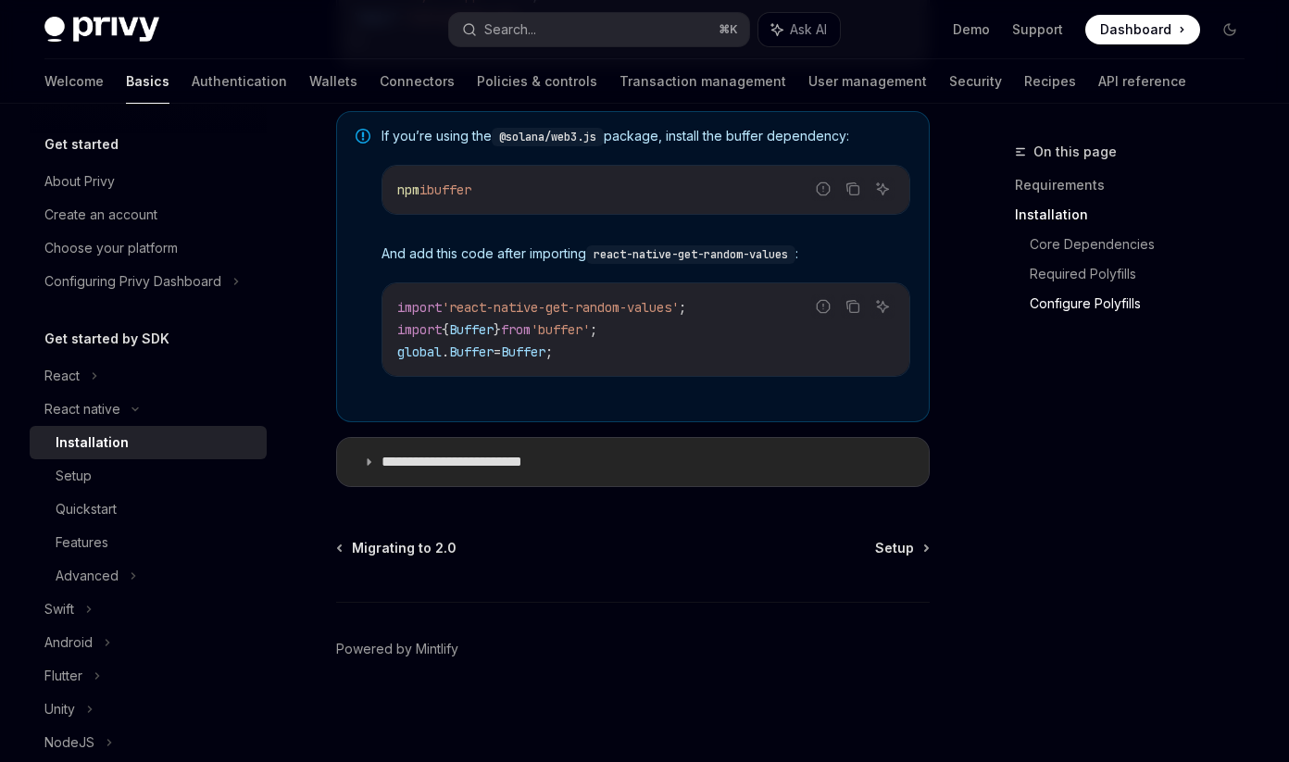
click at [584, 460] on summary "**********" at bounding box center [633, 462] width 592 height 48
click at [584, 457] on summary "**********" at bounding box center [633, 462] width 592 height 48
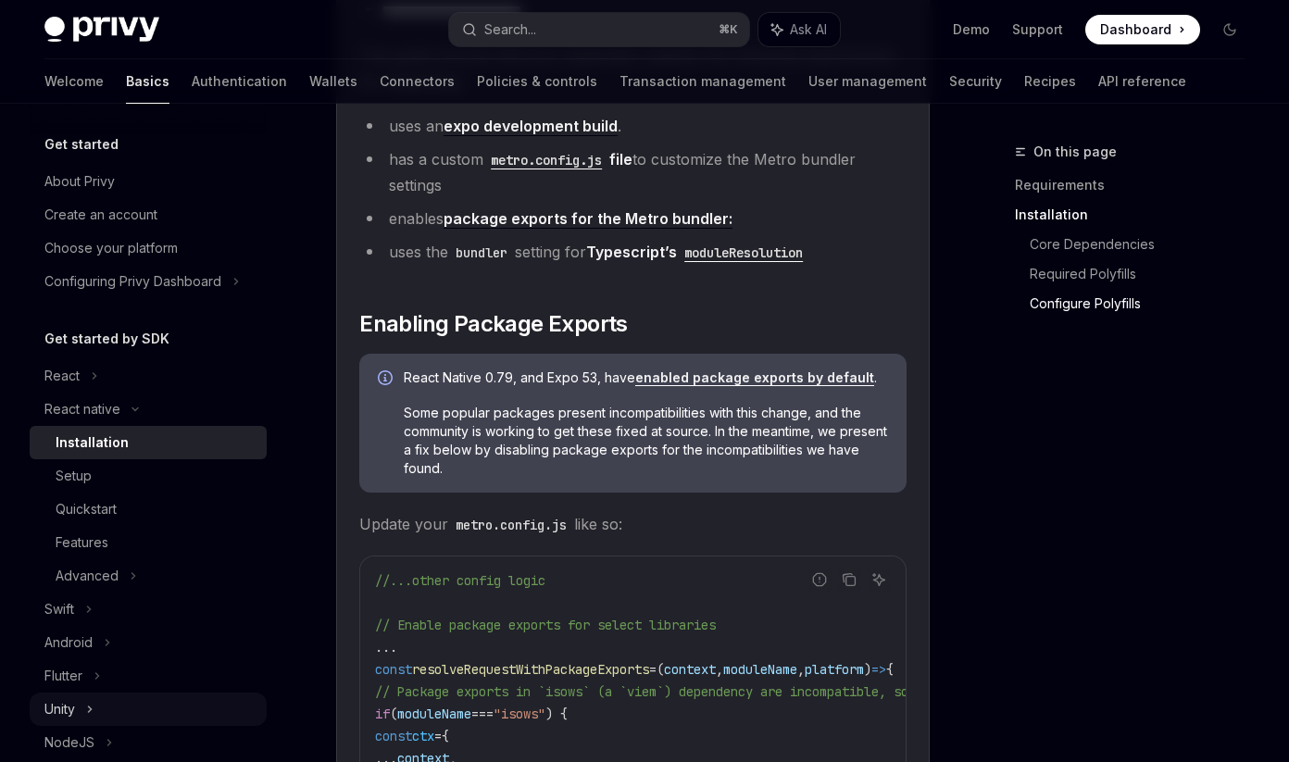
scroll to position [0, 1]
type textarea "*"
